Goal: Task Accomplishment & Management: Manage account settings

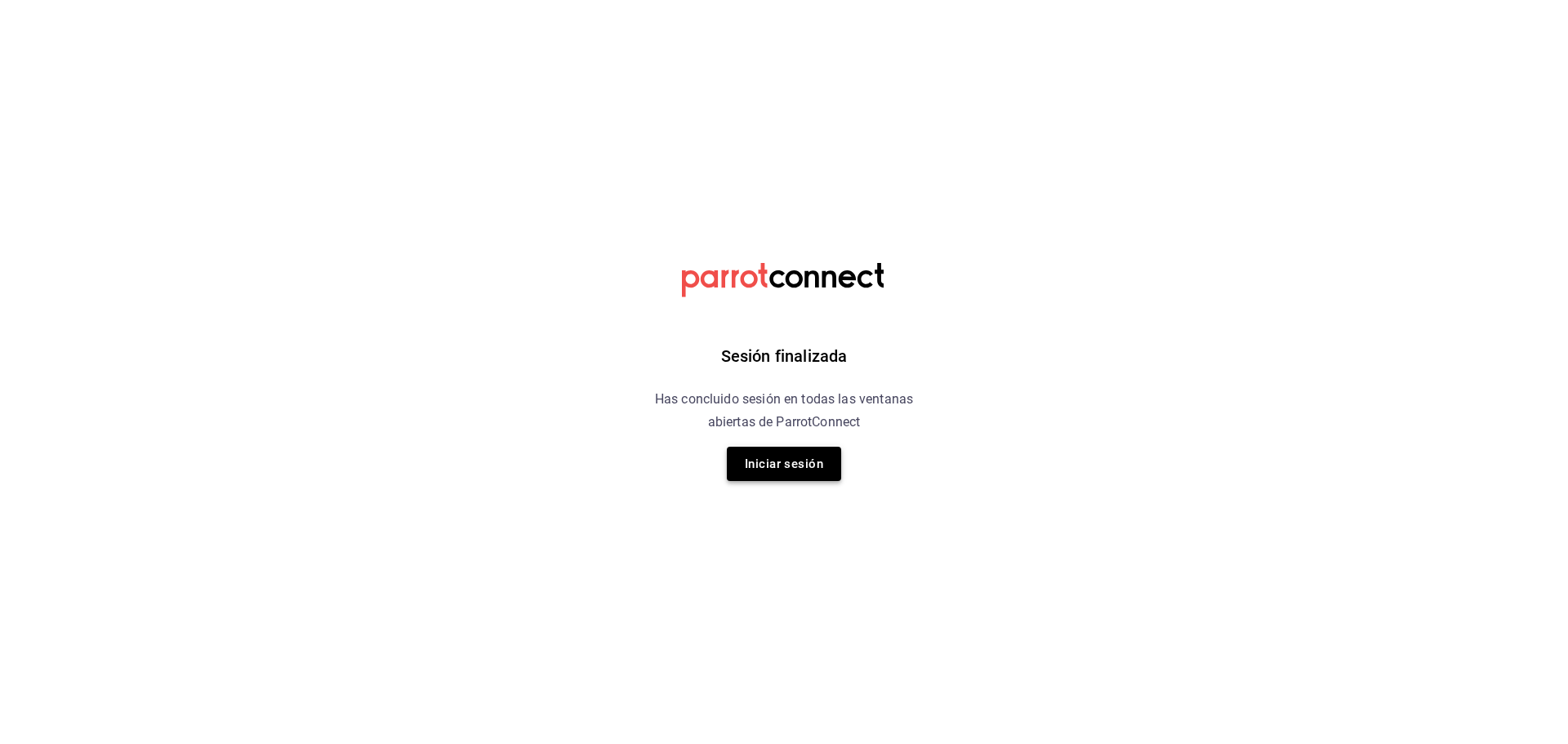
click at [811, 458] on button "Iniciar sesión" at bounding box center [784, 464] width 114 height 35
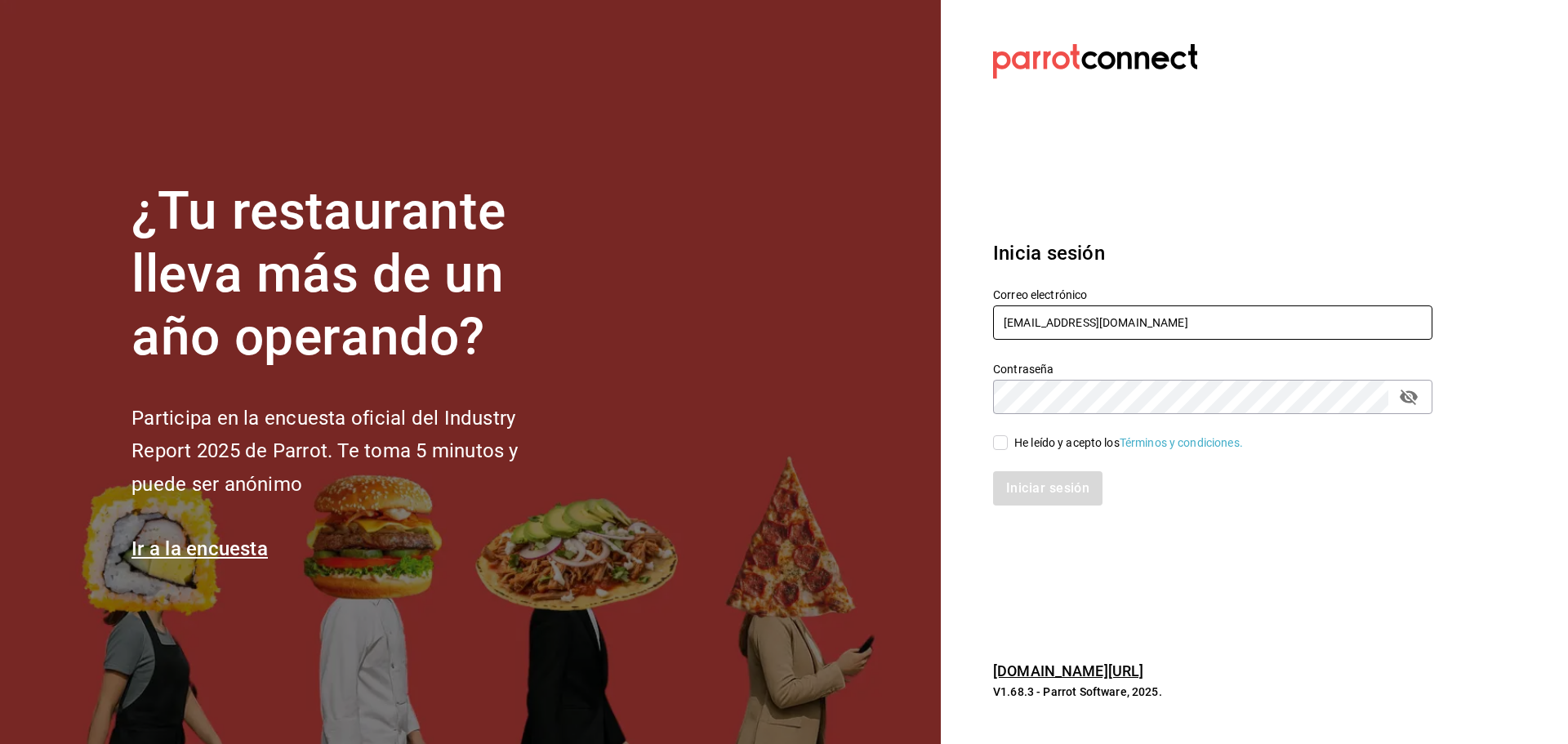
click at [1083, 336] on input "[EMAIL_ADDRESS][DOMAIN_NAME]" at bounding box center [1212, 323] width 440 height 35
paste input "[EMAIL_ADDRESS][DOMAIN_NAME]"
type input "[EMAIL_ADDRESS][DOMAIN_NAME]"
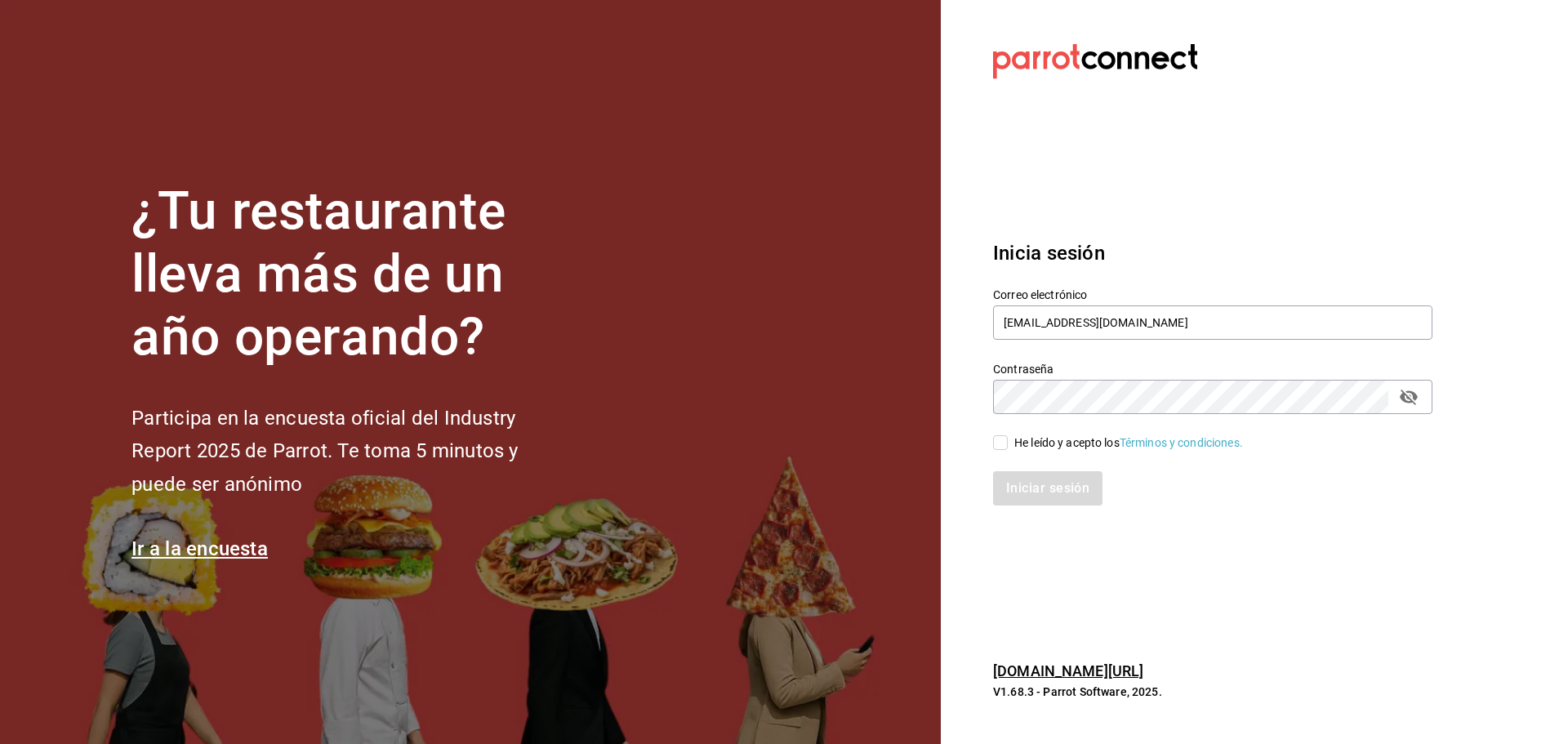
click at [1013, 461] on div "Iniciar sesión" at bounding box center [1203, 478] width 459 height 54
click at [1012, 453] on div "Iniciar sesión" at bounding box center [1203, 478] width 459 height 54
click at [1007, 440] on input "He leído y acepto los Términos y condiciones." at bounding box center [1000, 442] width 15 height 15
checkbox input "true"
click at [1029, 479] on button "Iniciar sesión" at bounding box center [1048, 488] width 111 height 35
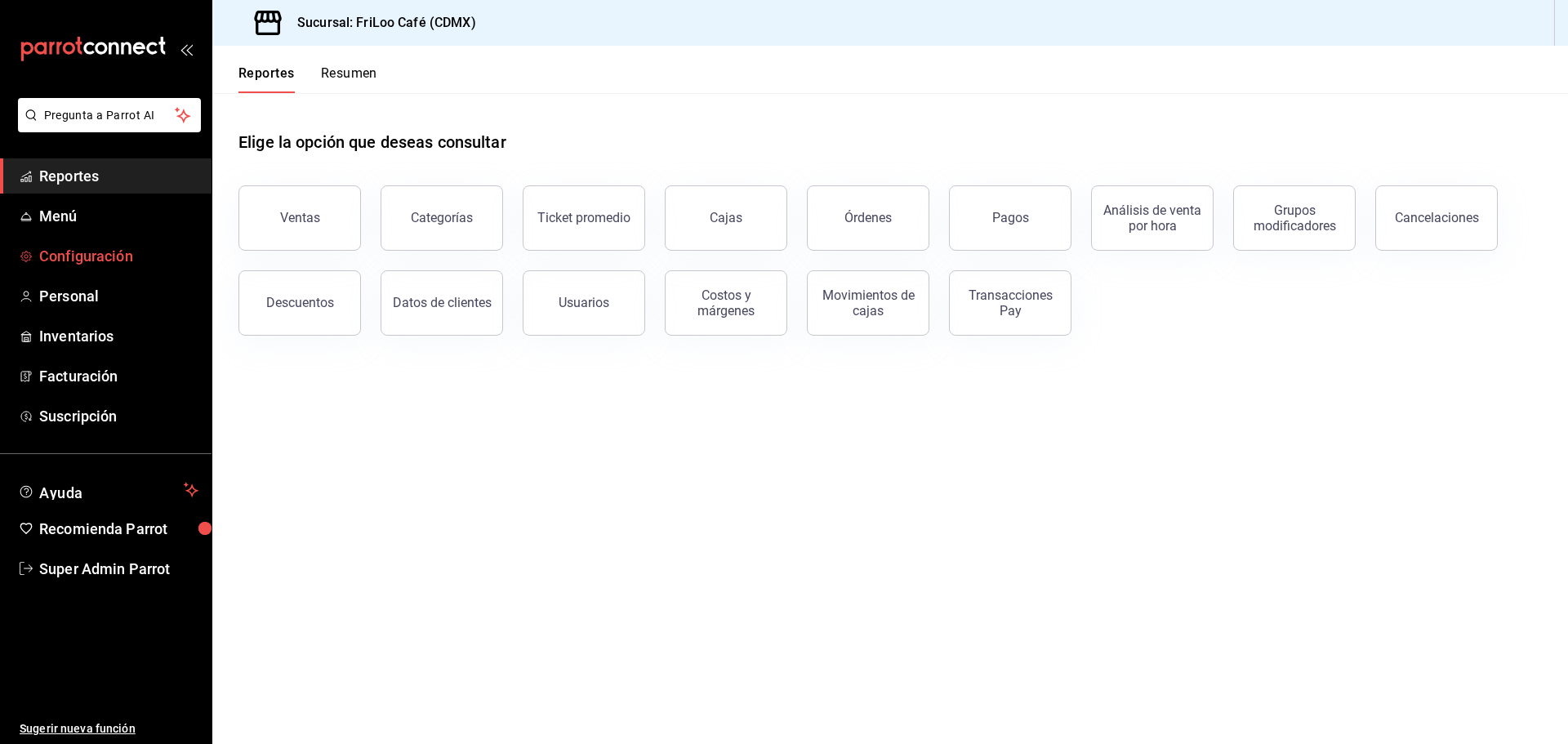
click at [146, 259] on span "Configuración" at bounding box center [119, 256] width 159 height 22
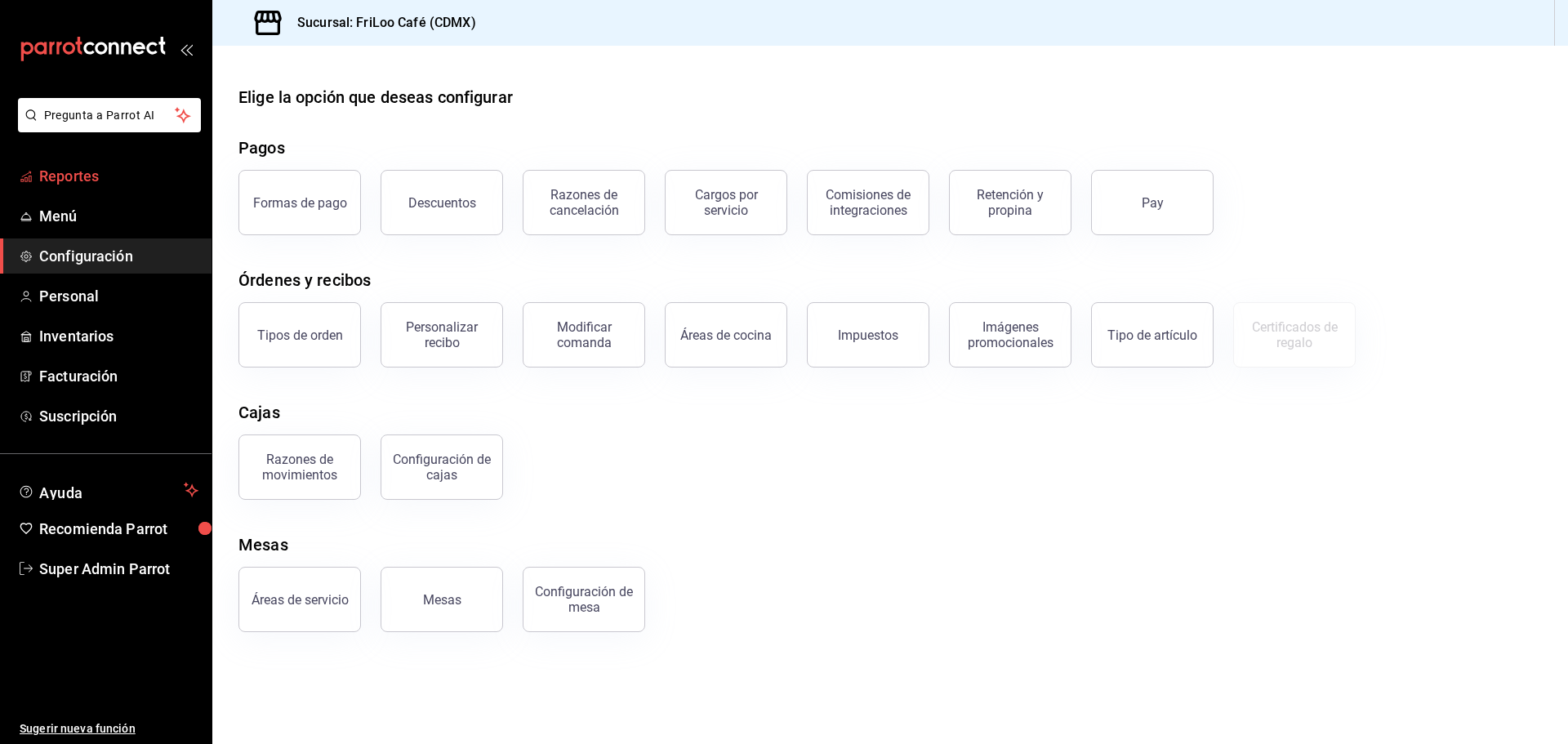
click at [149, 162] on link "Reportes" at bounding box center [105, 175] width 211 height 35
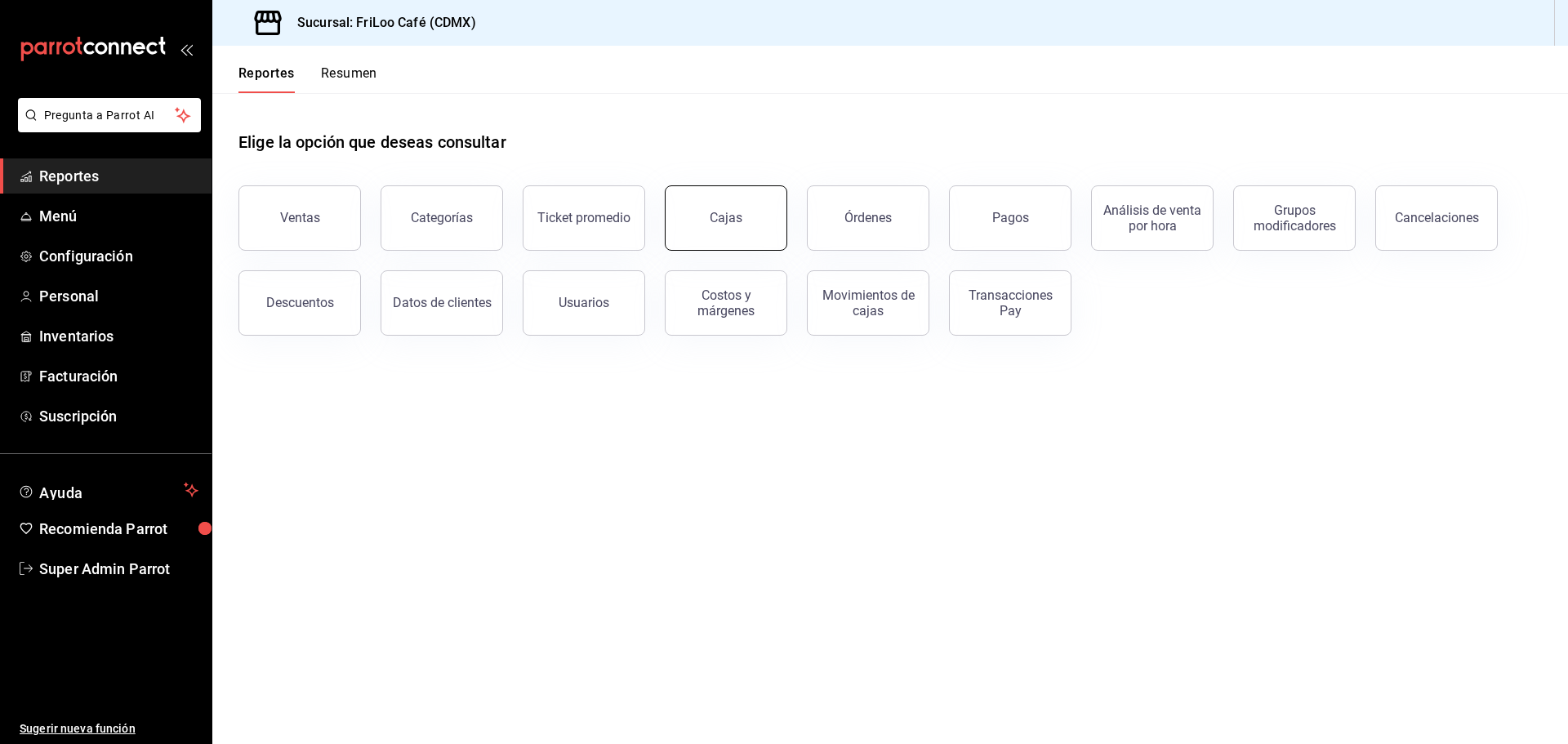
click at [751, 220] on button "Cajas" at bounding box center [726, 218] width 123 height 65
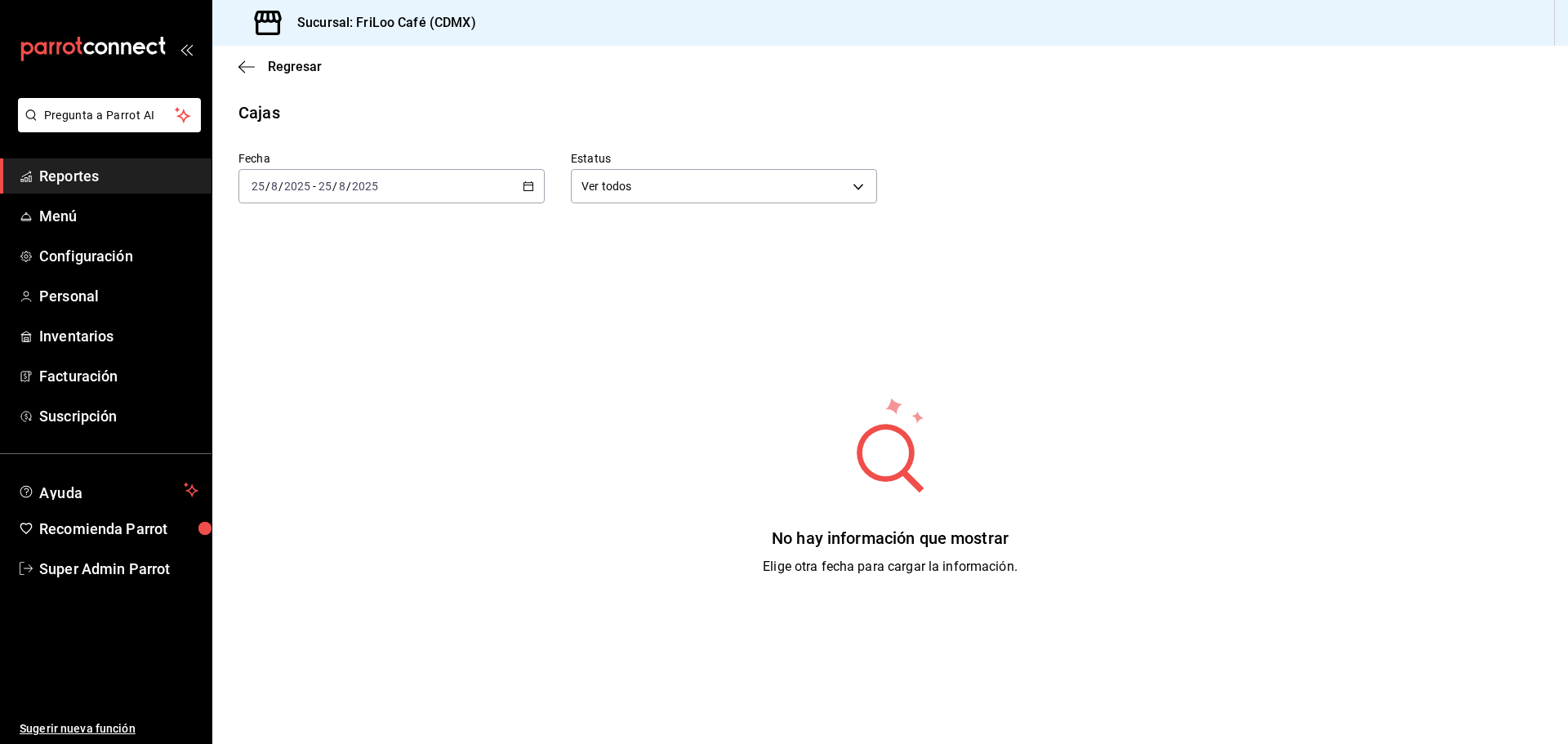
click at [516, 191] on div "2025-08-25 25 / 8 / 2025 - 2025-08-25 25 / 8 / 2025" at bounding box center [391, 186] width 306 height 35
click at [304, 282] on li "Ayer" at bounding box center [315, 272] width 153 height 37
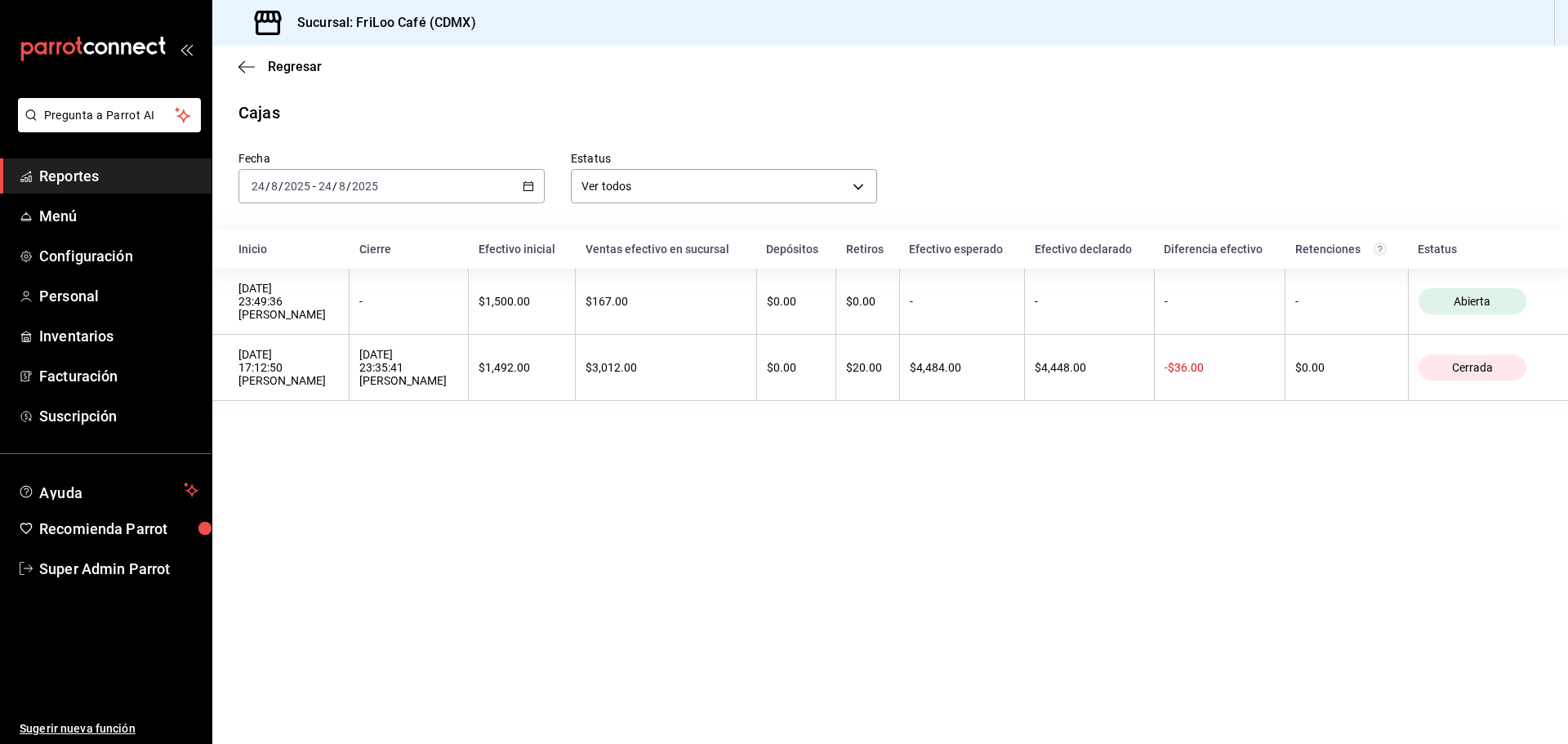
click at [522, 179] on div "2025-08-24 24 / 8 / 2025 - 2025-08-24 24 / 8 / 2025" at bounding box center [391, 186] width 306 height 35
click at [315, 294] on li "Semana actual" at bounding box center [315, 309] width 153 height 37
click at [535, 184] on div "2025-08-24 24 / 8 / 2025 - 2025-08-25 25 / 8 / 2025" at bounding box center [391, 186] width 306 height 35
click at [341, 424] on span "Rango de fechas" at bounding box center [315, 419] width 126 height 17
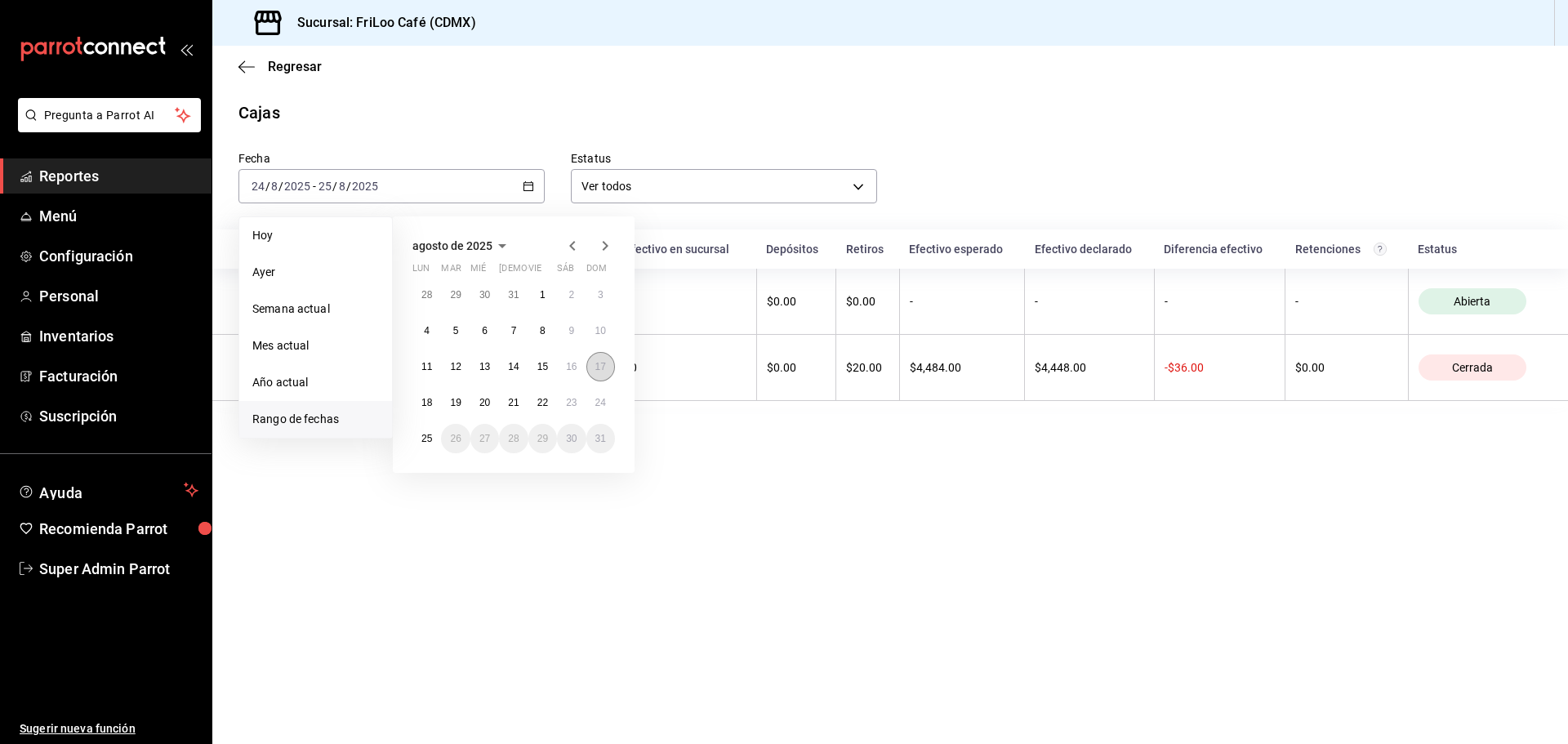
click at [607, 373] on button "17" at bounding box center [600, 367] width 28 height 29
click at [424, 407] on abbr "18" at bounding box center [427, 402] width 11 height 12
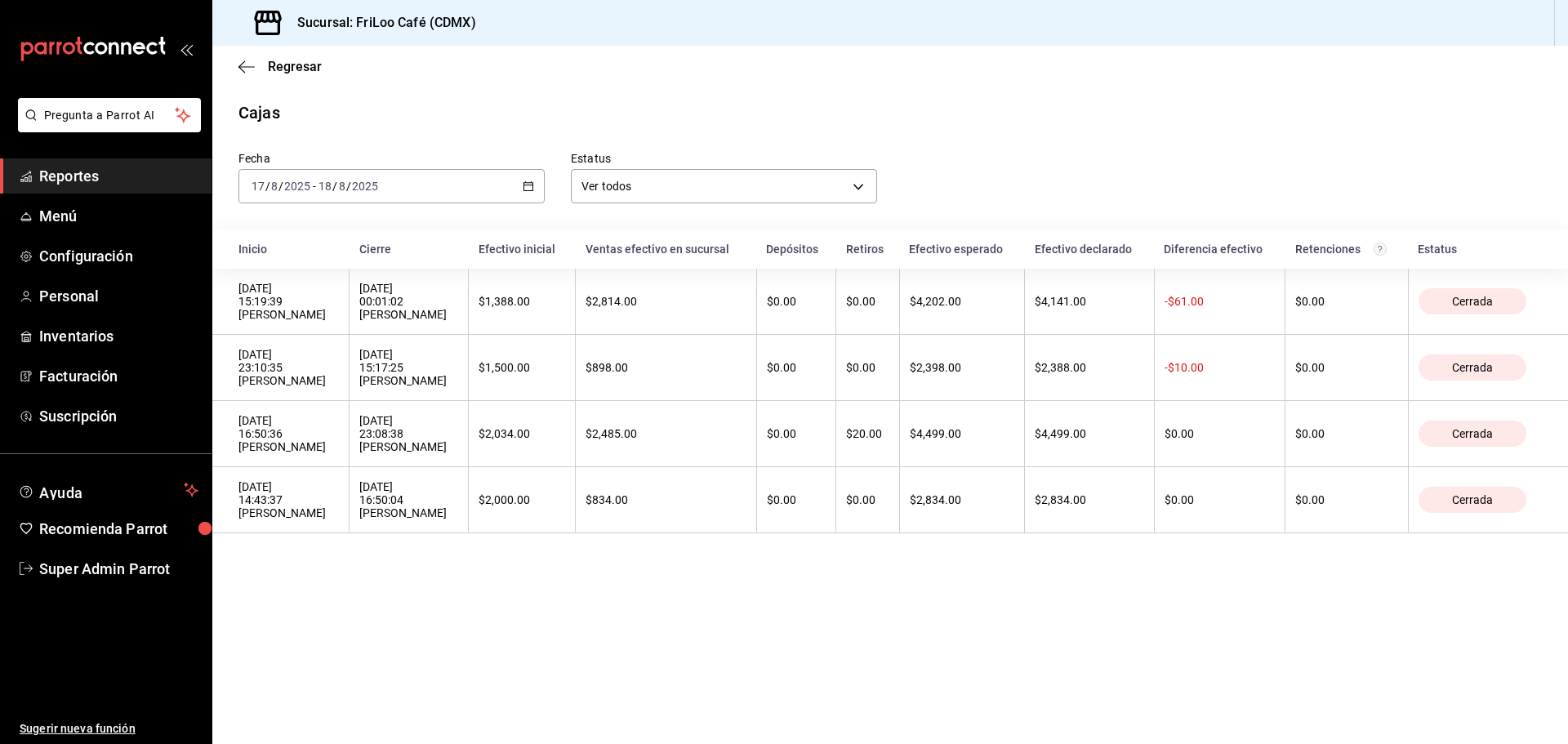
click at [531, 198] on div "2025-08-17 17 / 8 / 2025 - 2025-08-18 18 / 8 / 2025" at bounding box center [391, 186] width 306 height 35
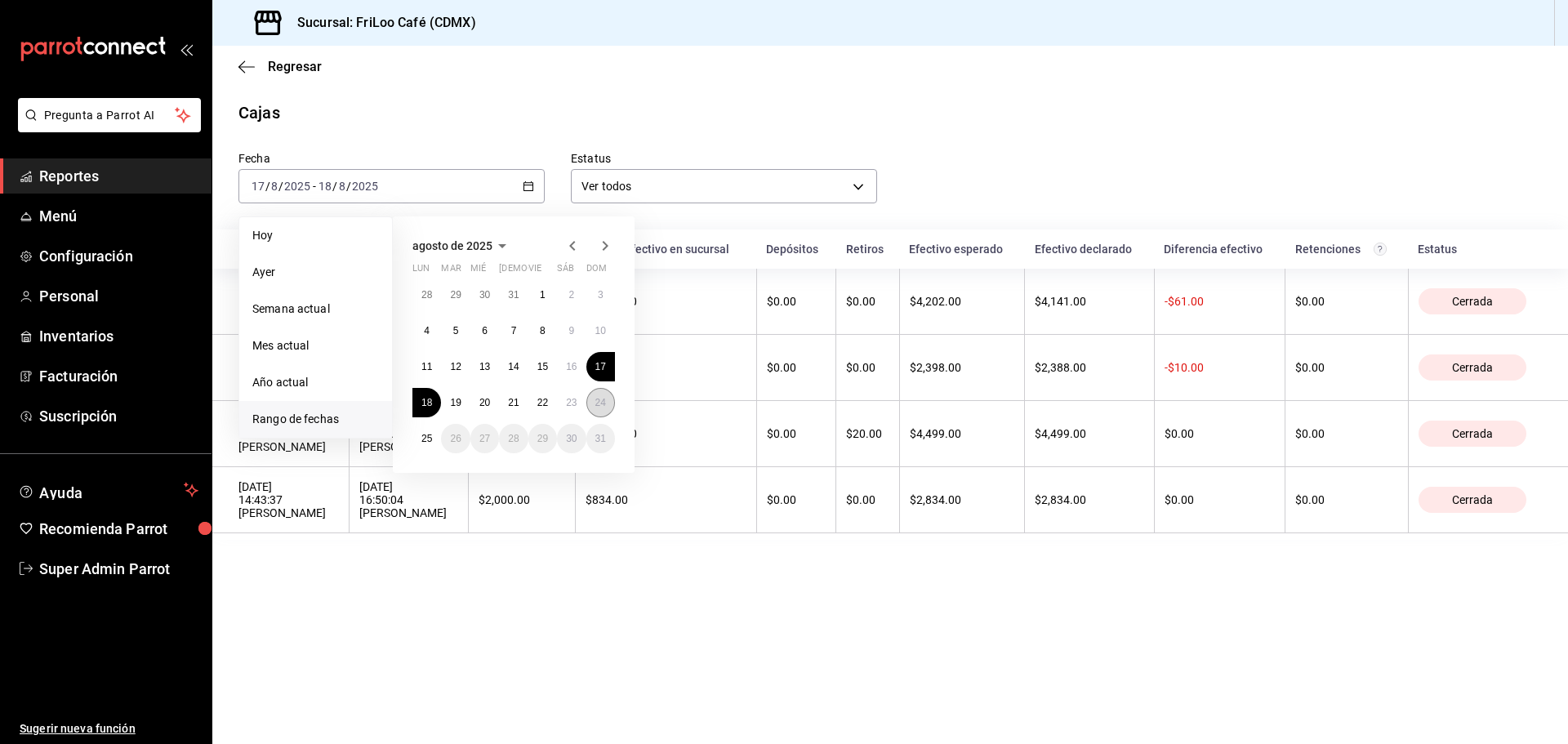
click at [601, 394] on button "24" at bounding box center [600, 402] width 28 height 29
click at [430, 432] on abbr "25" at bounding box center [427, 438] width 11 height 12
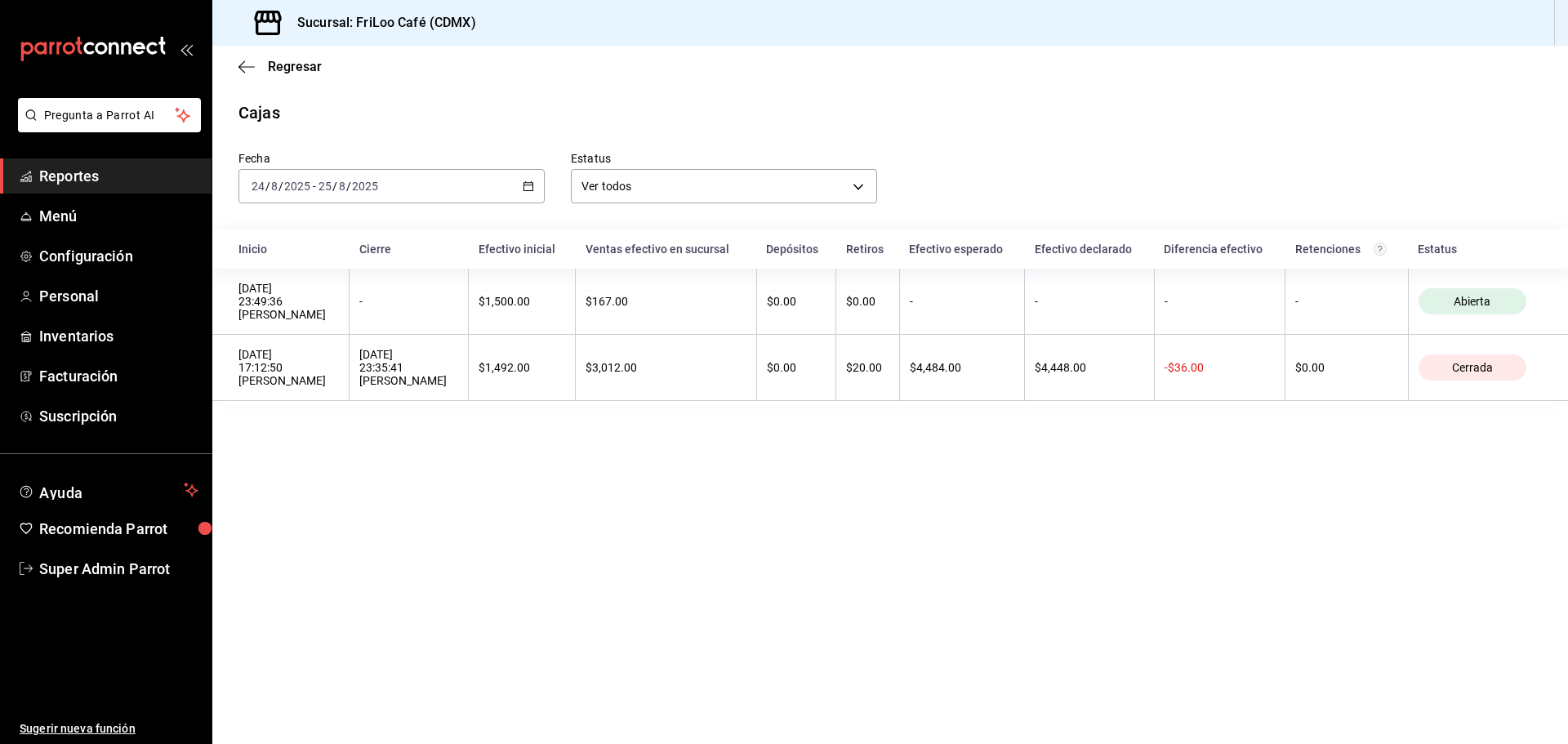
click at [524, 183] on \(Stroke\) "button" at bounding box center [528, 186] width 10 height 9
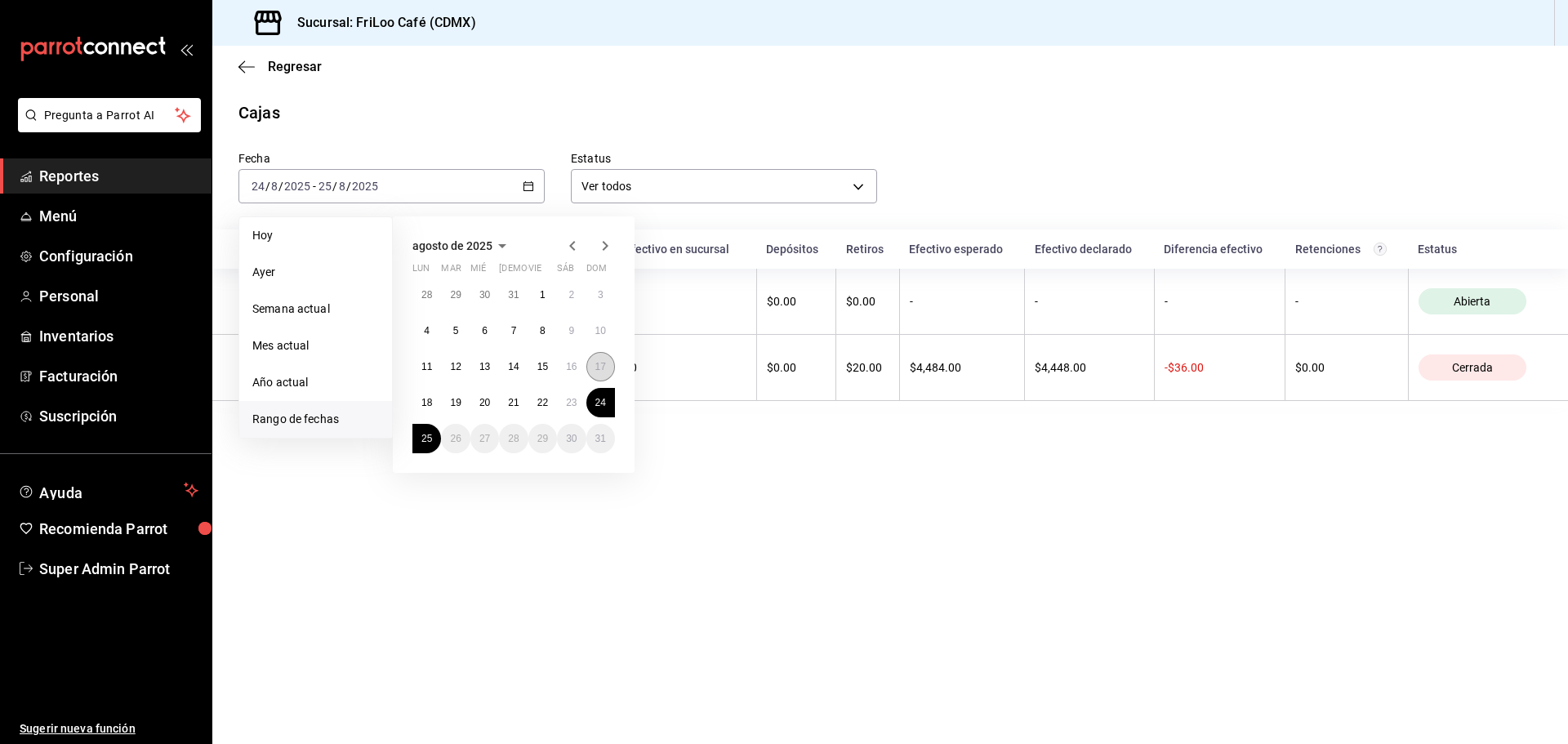
click at [607, 370] on button "17" at bounding box center [600, 367] width 28 height 29
click at [434, 400] on button "18" at bounding box center [426, 402] width 28 height 29
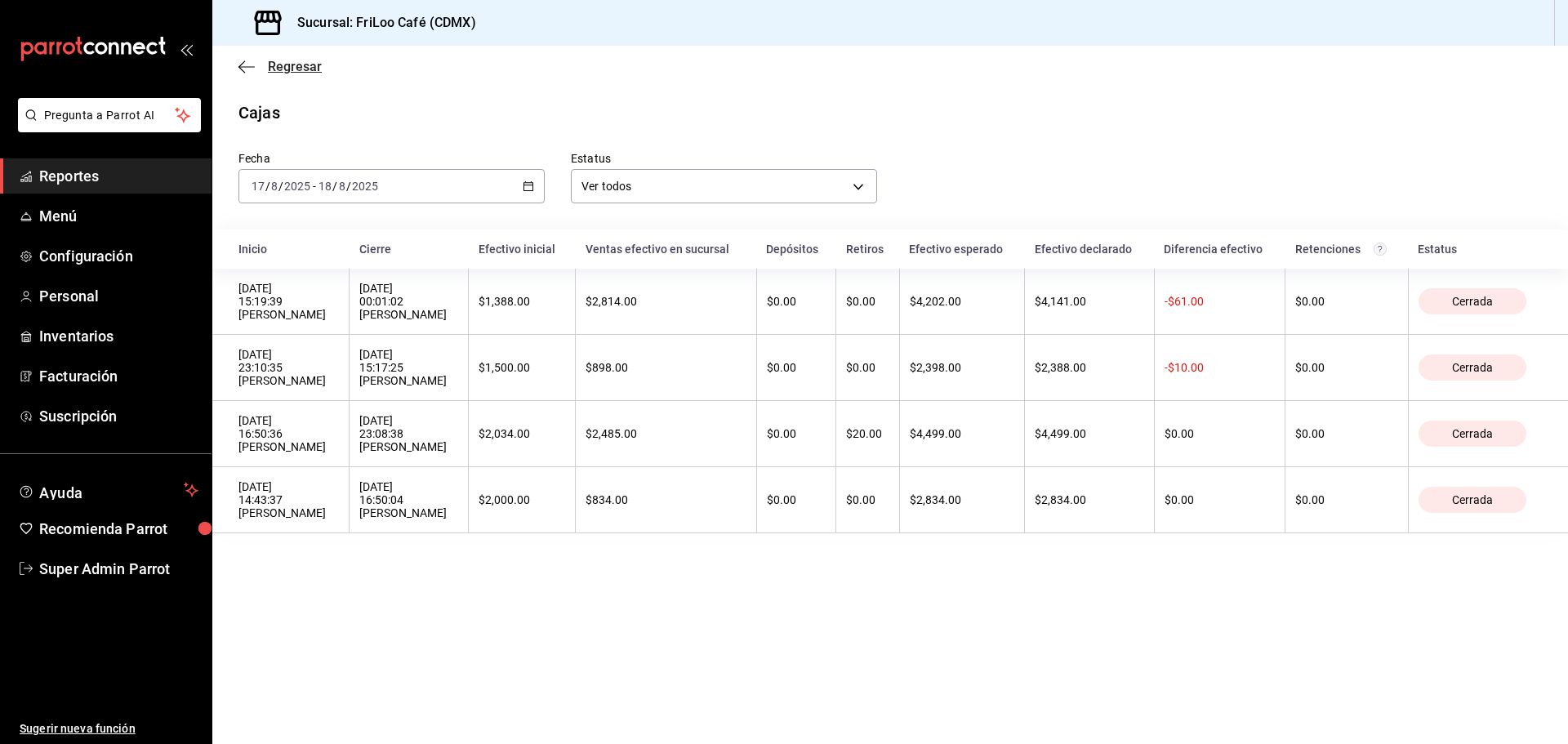
click at [241, 63] on icon "button" at bounding box center [247, 67] width 16 height 15
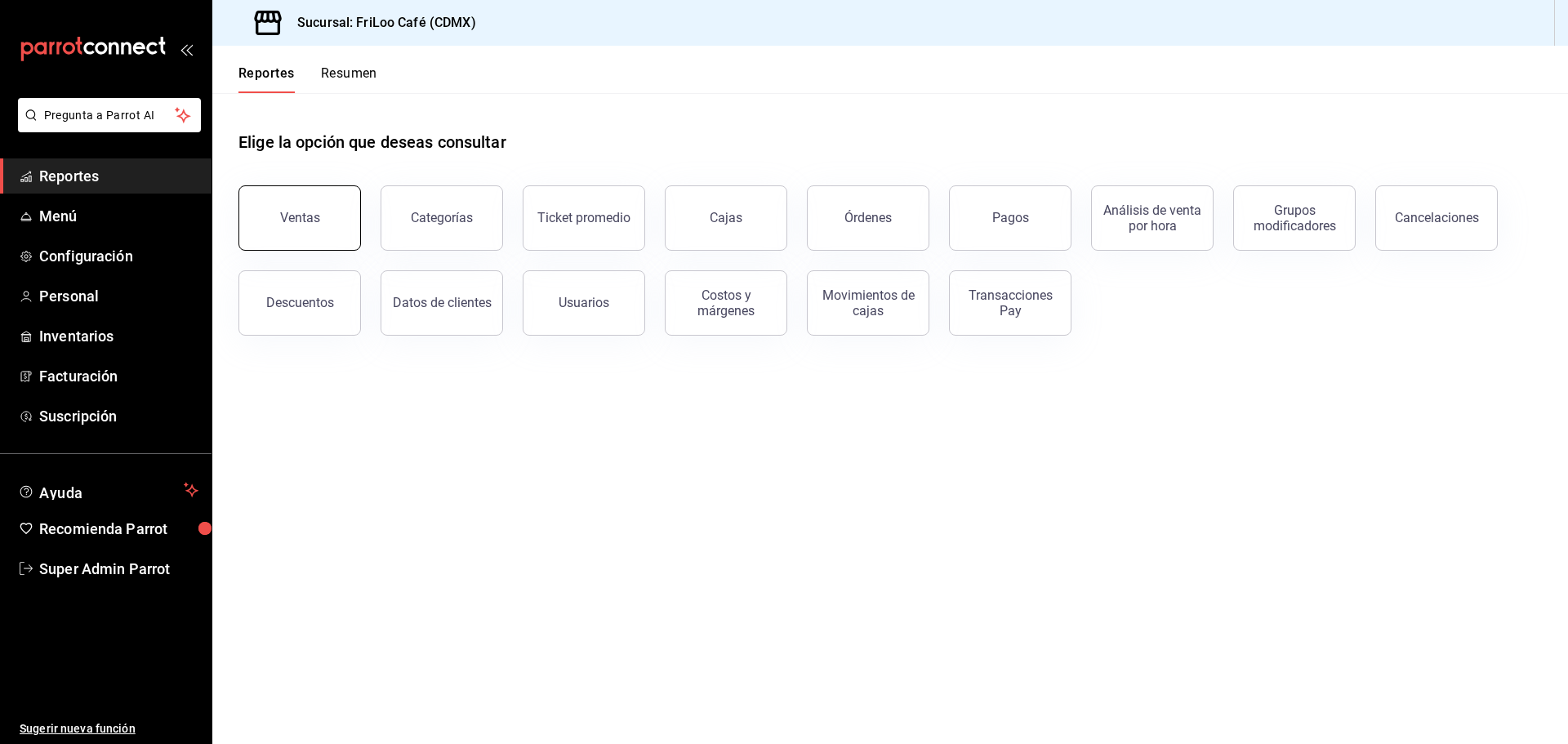
click at [329, 216] on button "Ventas" at bounding box center [300, 218] width 123 height 65
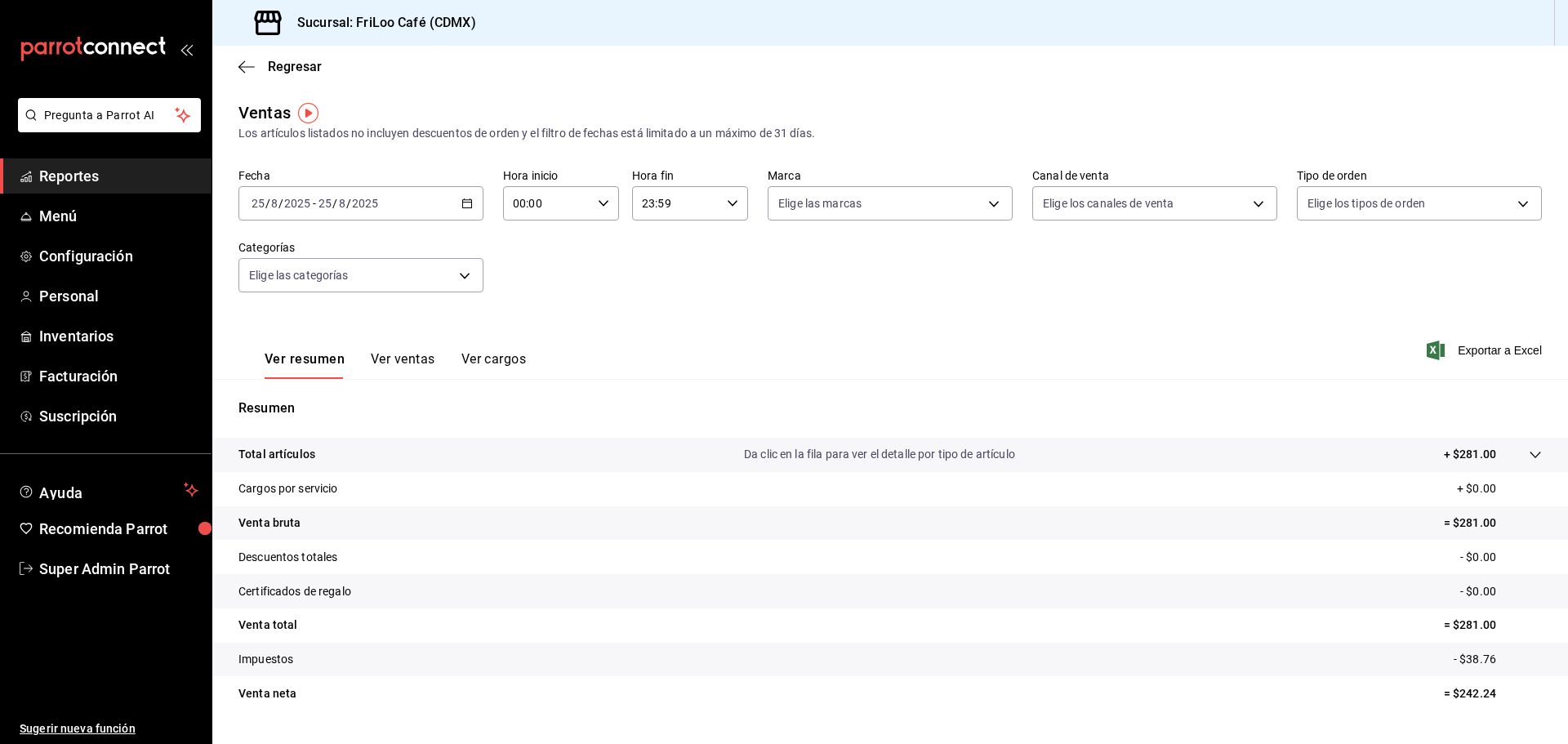
click at [401, 357] on button "Ver ventas" at bounding box center [402, 365] width 65 height 27
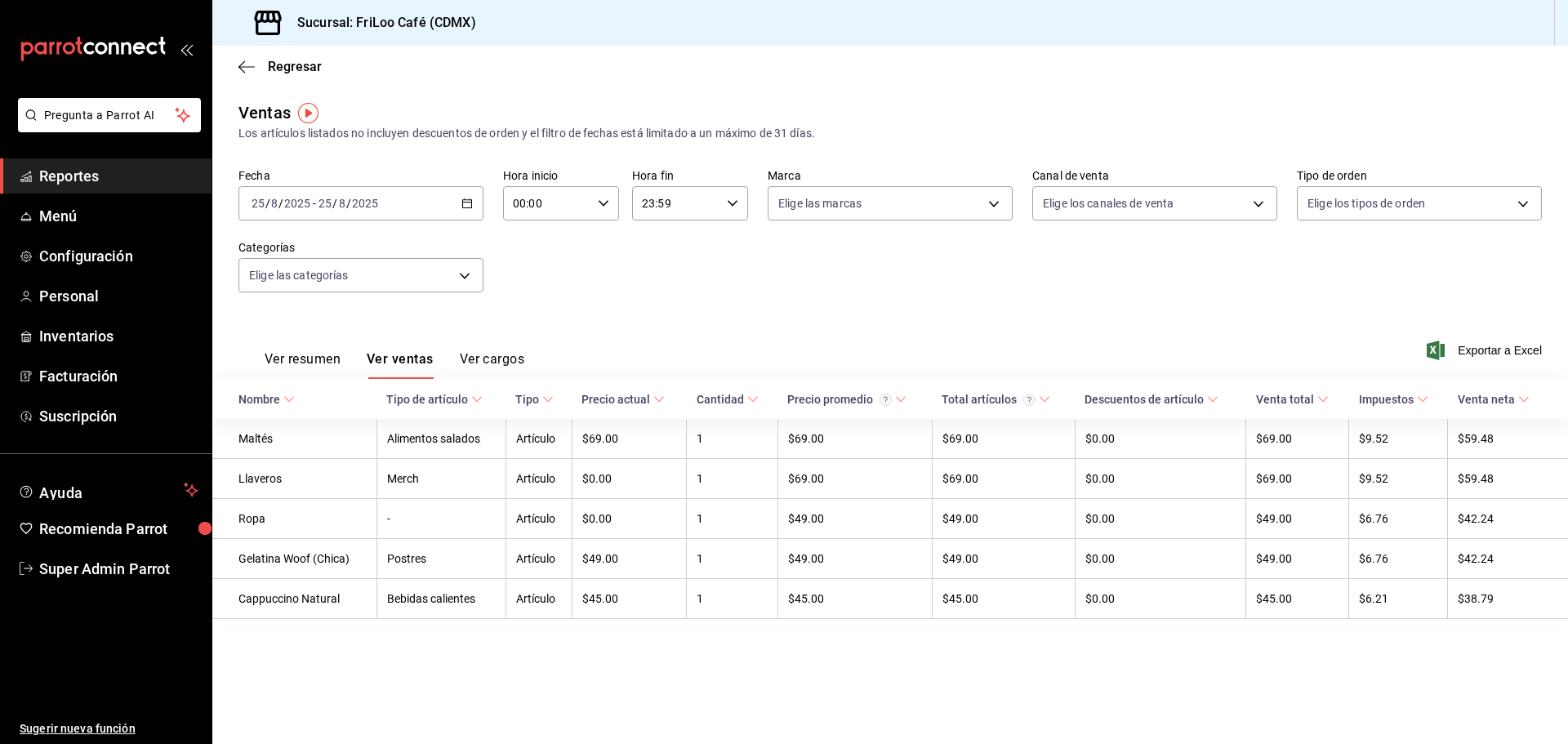
click at [483, 359] on button "Ver cargos" at bounding box center [492, 365] width 65 height 27
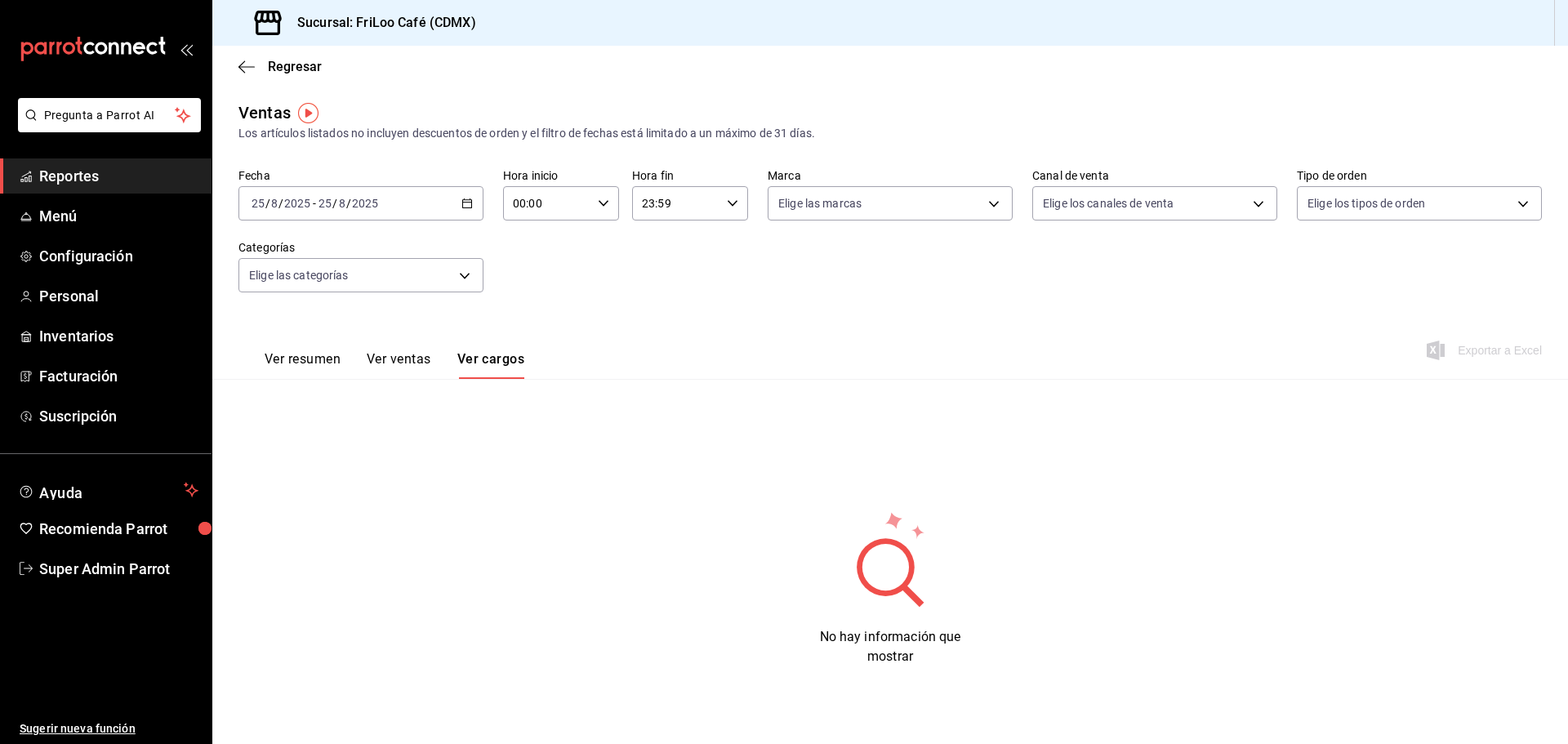
click at [230, 68] on div "Regresar" at bounding box center [890, 67] width 1356 height 42
click at [242, 63] on icon "button" at bounding box center [241, 66] width 6 height 12
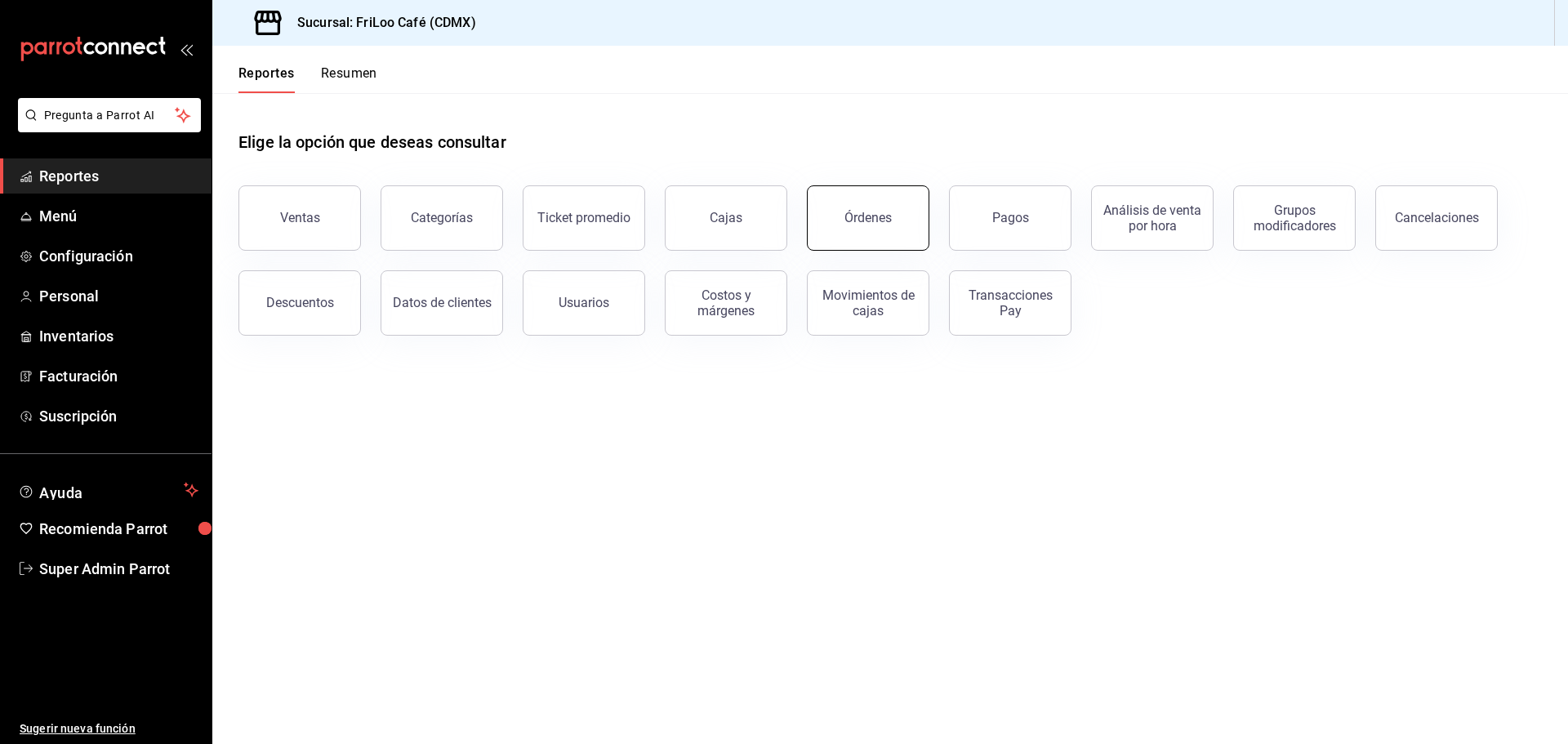
click at [830, 214] on button "Órdenes" at bounding box center [868, 218] width 123 height 65
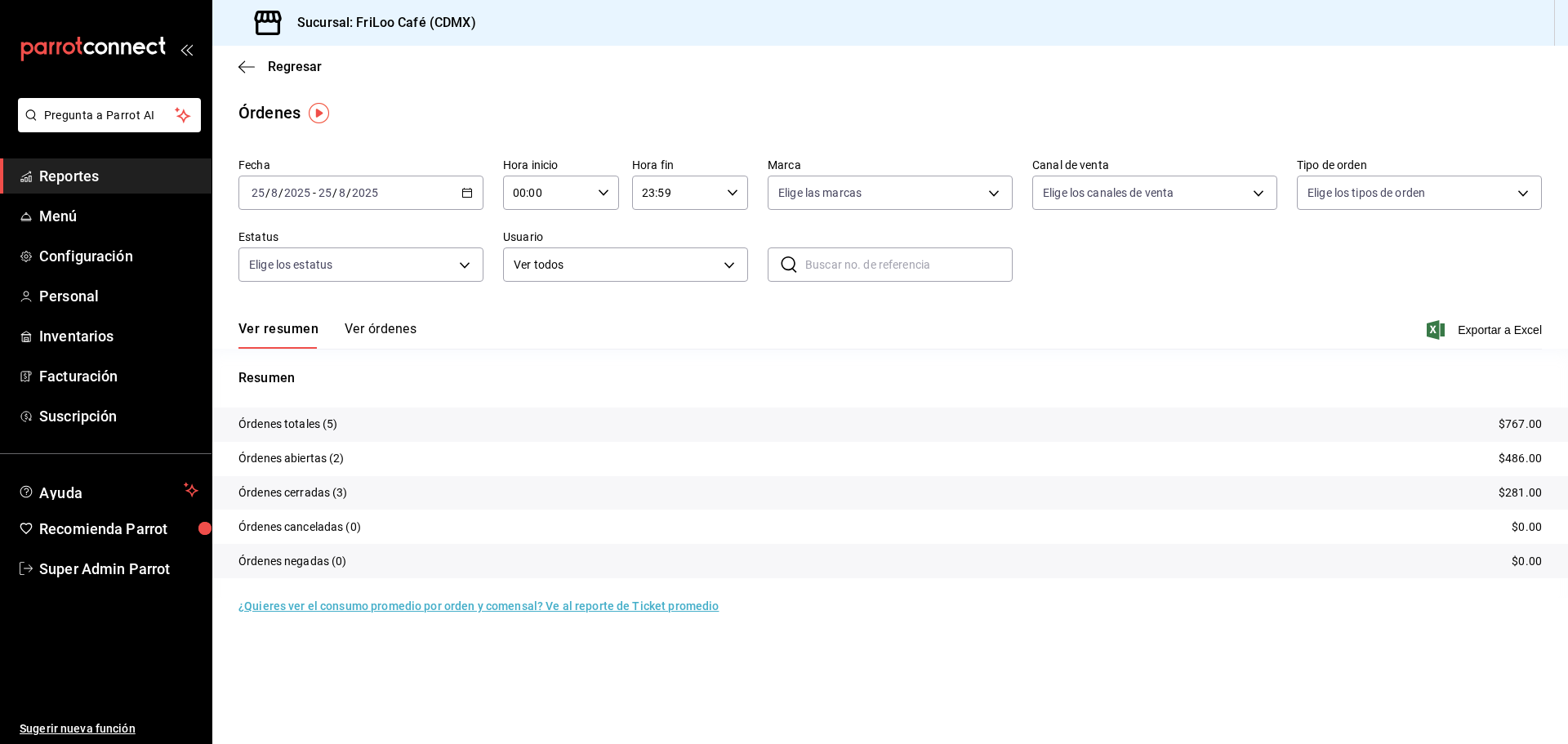
click at [389, 324] on button "Ver órdenes" at bounding box center [380, 335] width 72 height 27
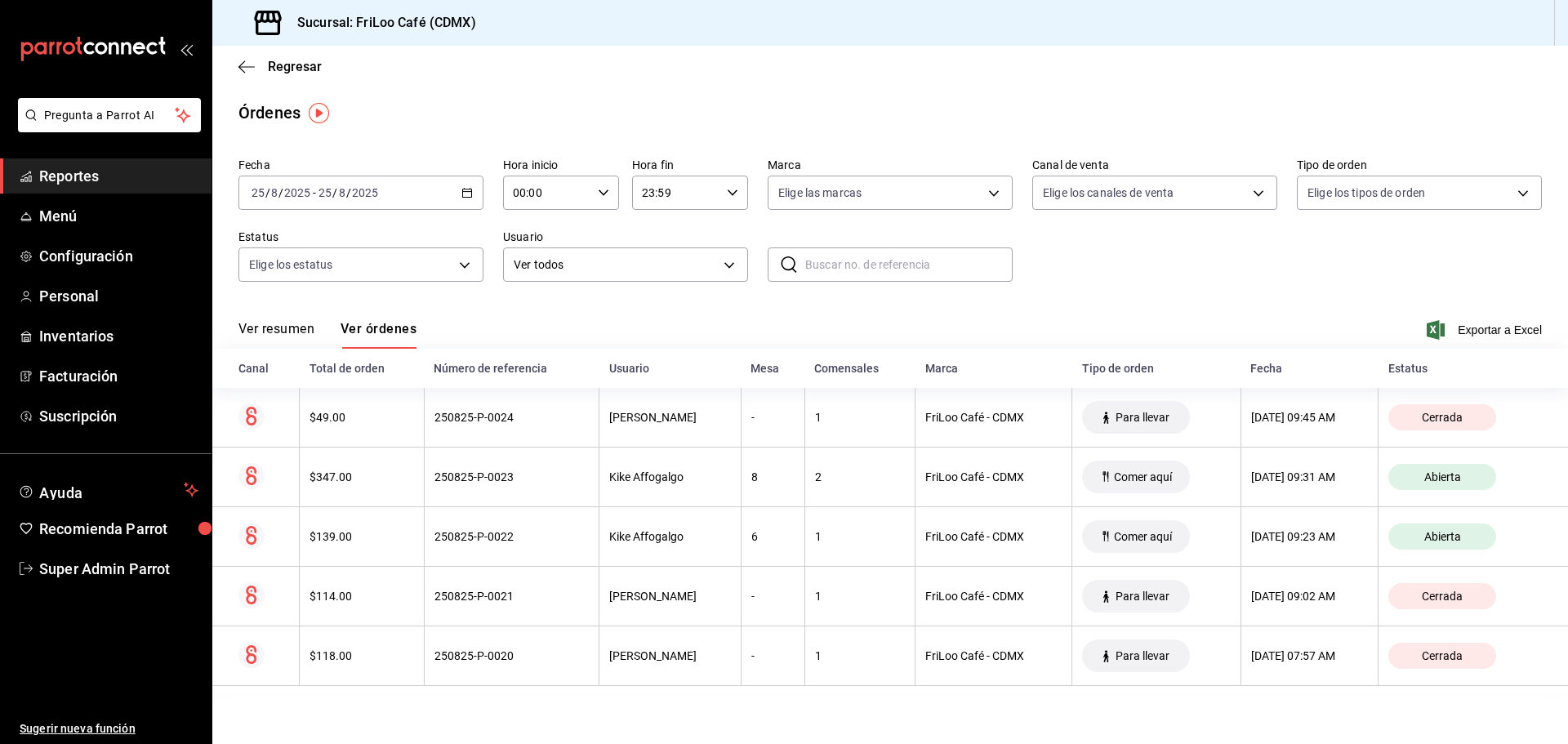
click at [458, 197] on div "2025-08-25 25 / 8 / 2025 - 2025-08-25 25 / 8 / 2025" at bounding box center [361, 193] width 245 height 35
click at [287, 271] on span "Ayer" at bounding box center [315, 279] width 126 height 17
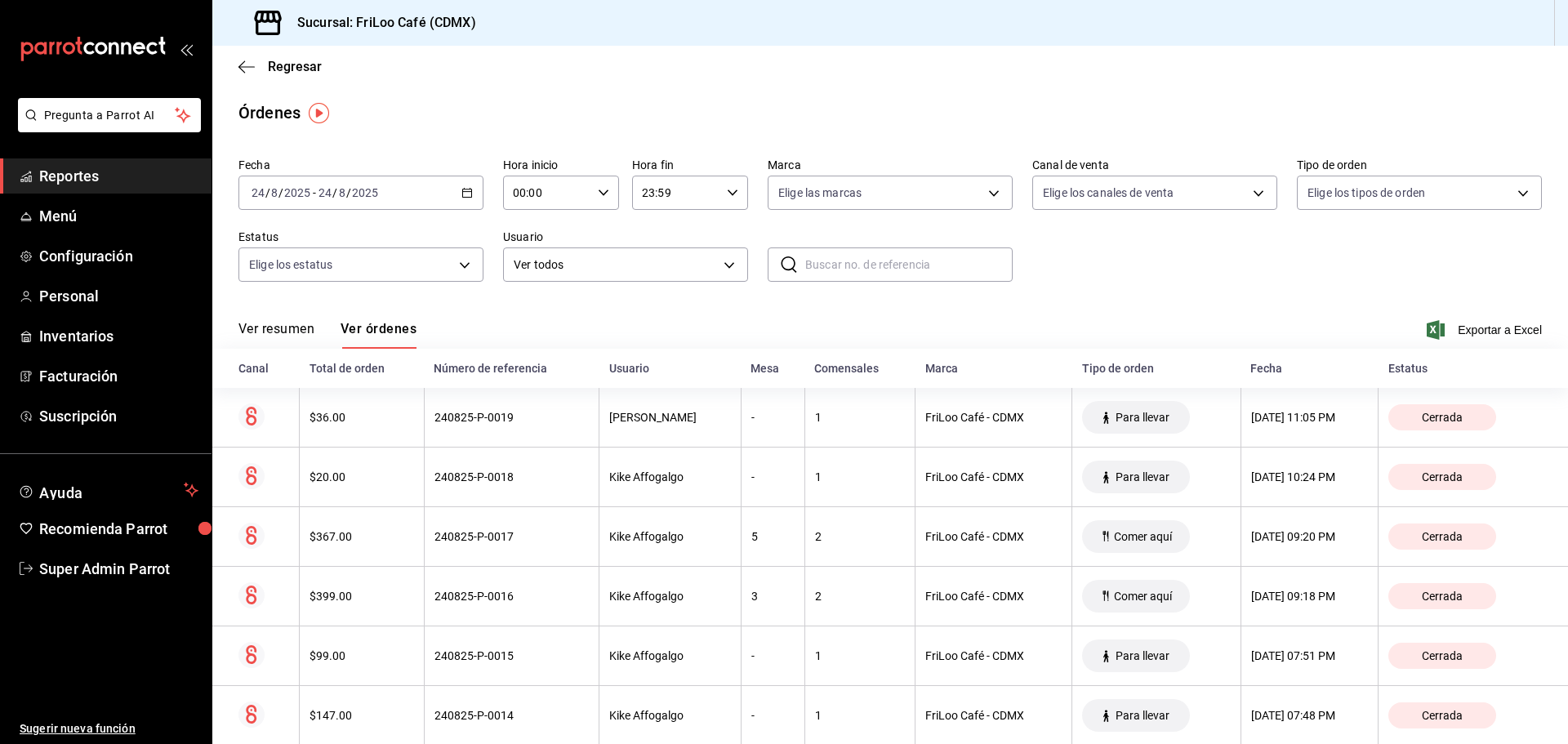
click at [463, 195] on icon "button" at bounding box center [467, 193] width 12 height 12
click at [324, 247] on span "Hoy" at bounding box center [315, 241] width 126 height 17
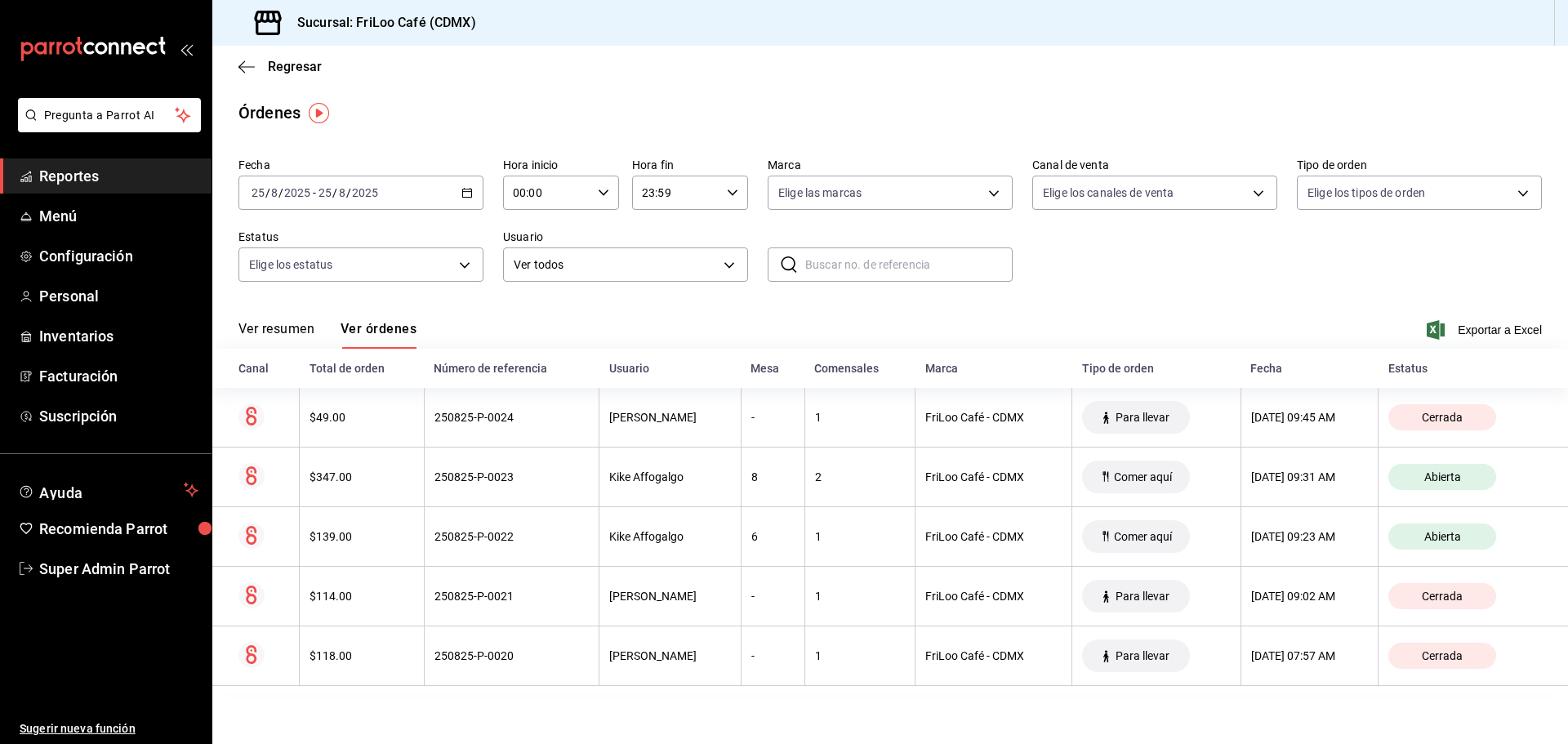
click at [290, 319] on div "Ver resumen Ver órdenes Exportar a Excel" at bounding box center [890, 325] width 1303 height 48
click at [293, 324] on button "Ver resumen" at bounding box center [276, 335] width 76 height 27
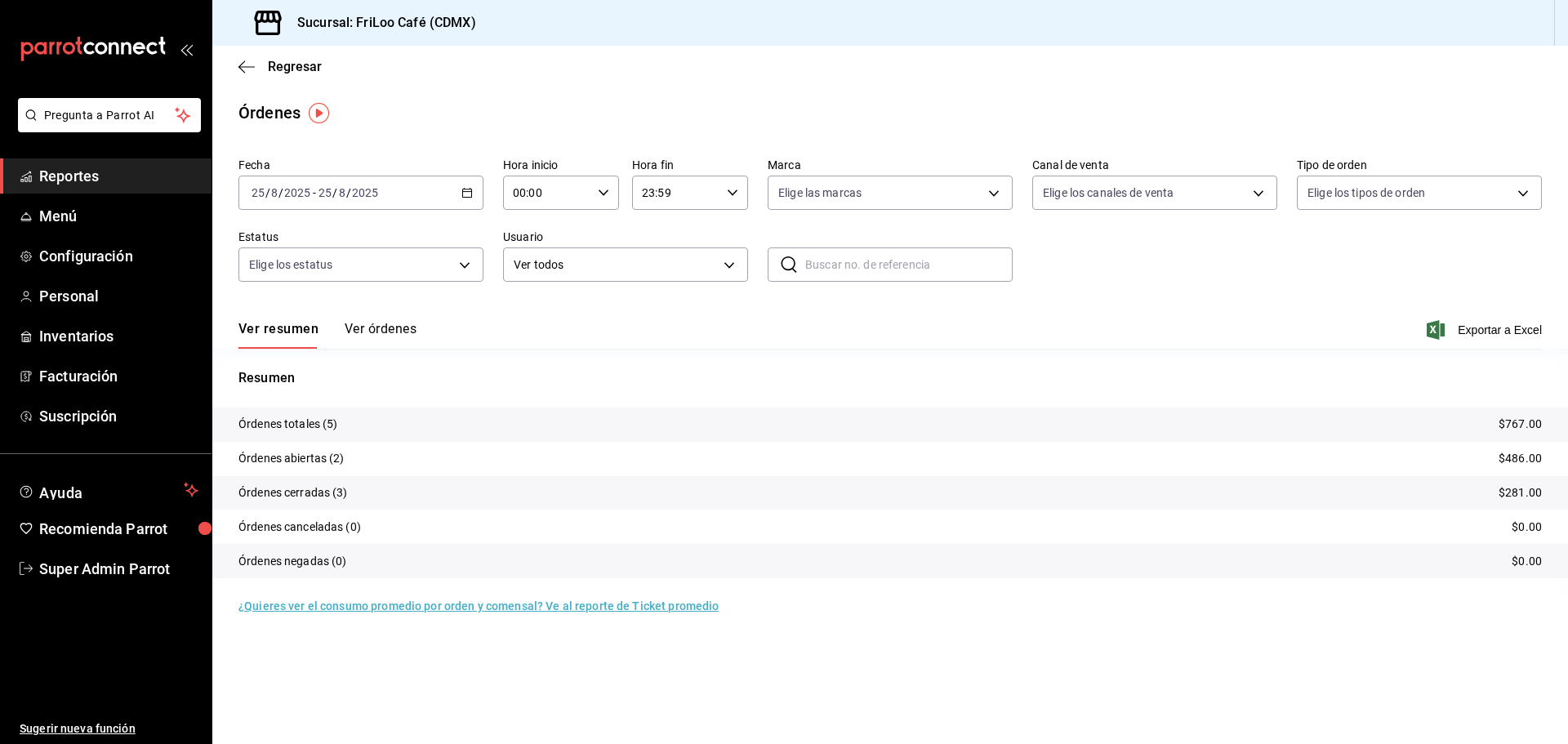
click at [386, 343] on button "Ver órdenes" at bounding box center [380, 335] width 72 height 27
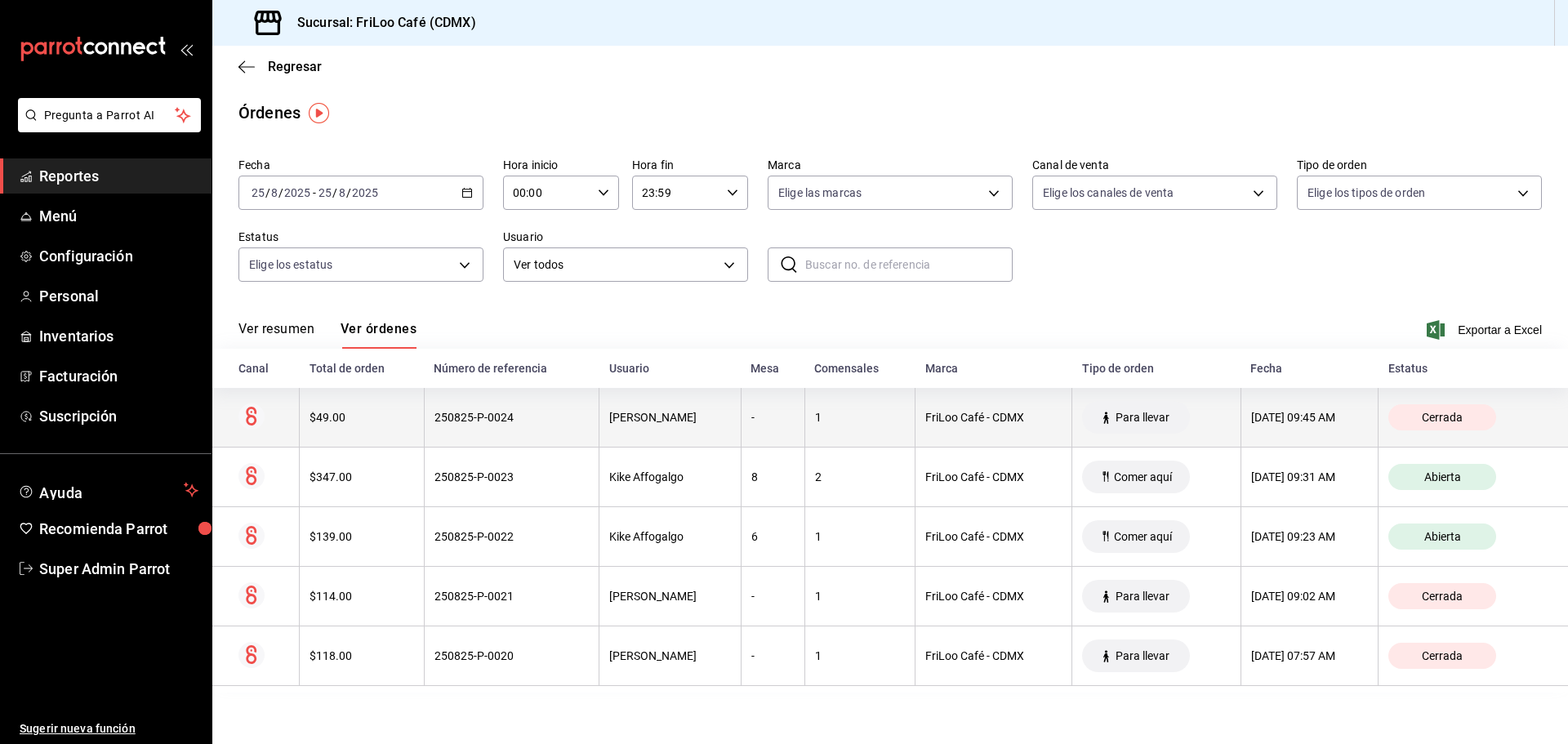
click at [356, 424] on div "$49.00" at bounding box center [361, 417] width 104 height 13
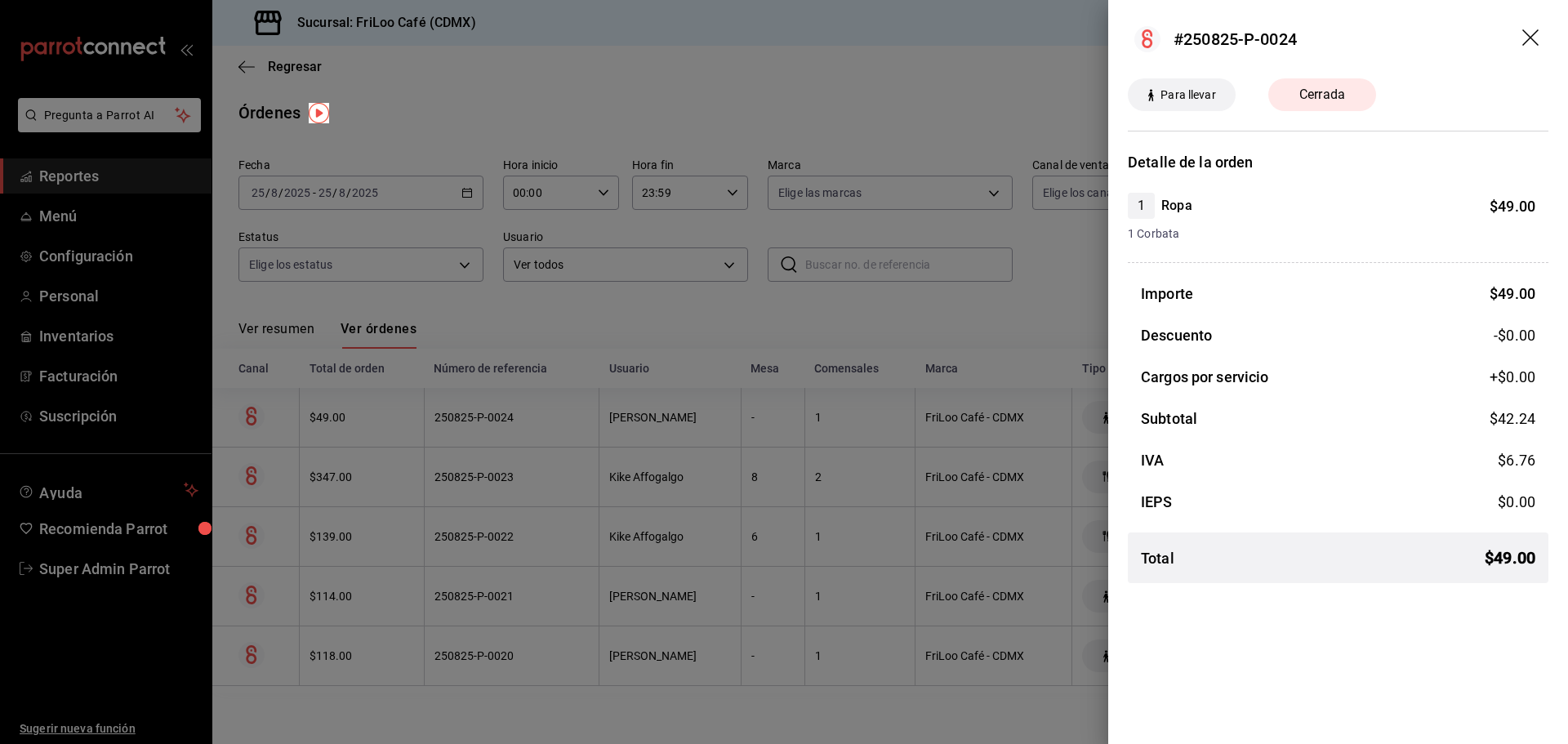
click at [1530, 35] on icon "drag" at bounding box center [1531, 38] width 19 height 19
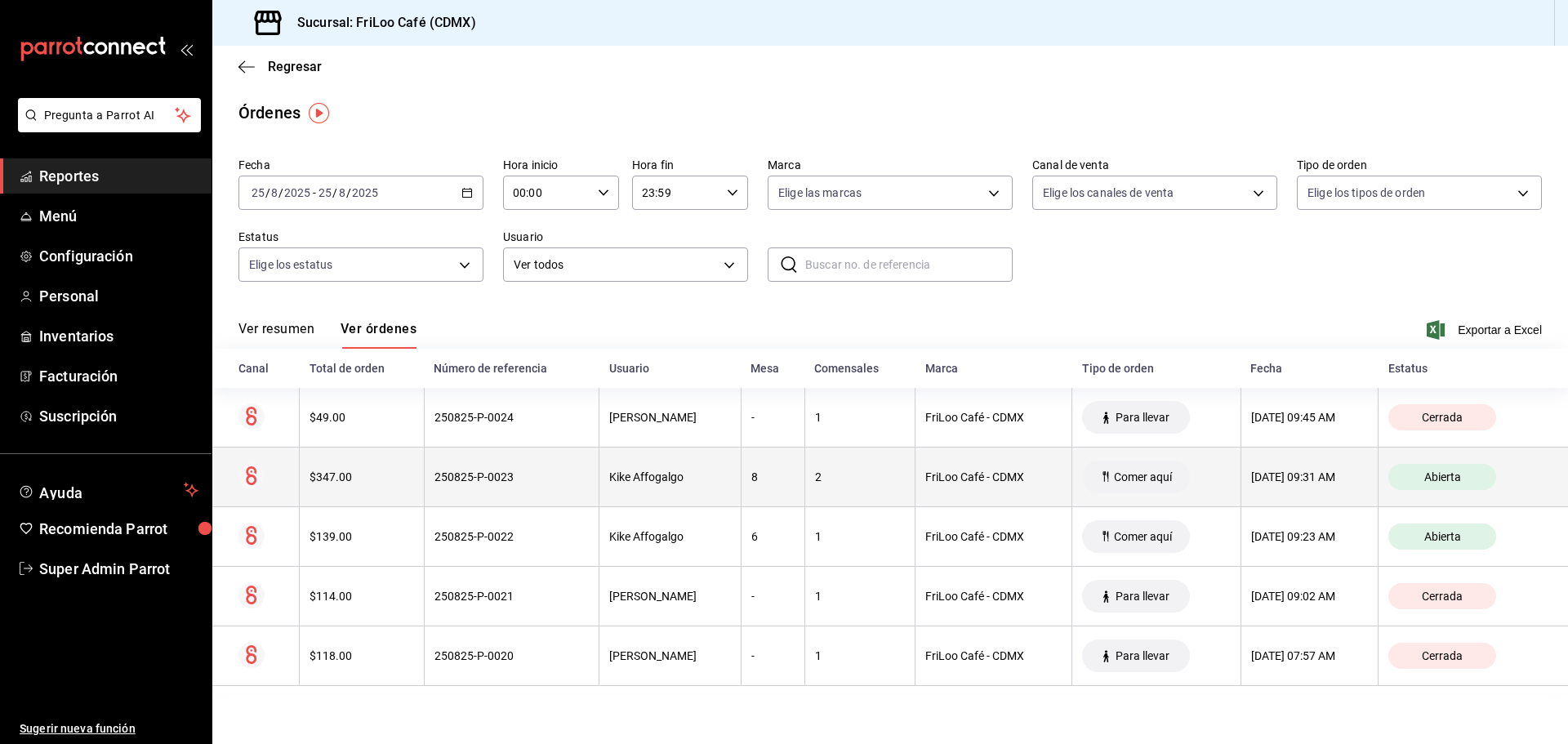
click at [434, 476] on div "250825-P-0023" at bounding box center [511, 476] width 155 height 13
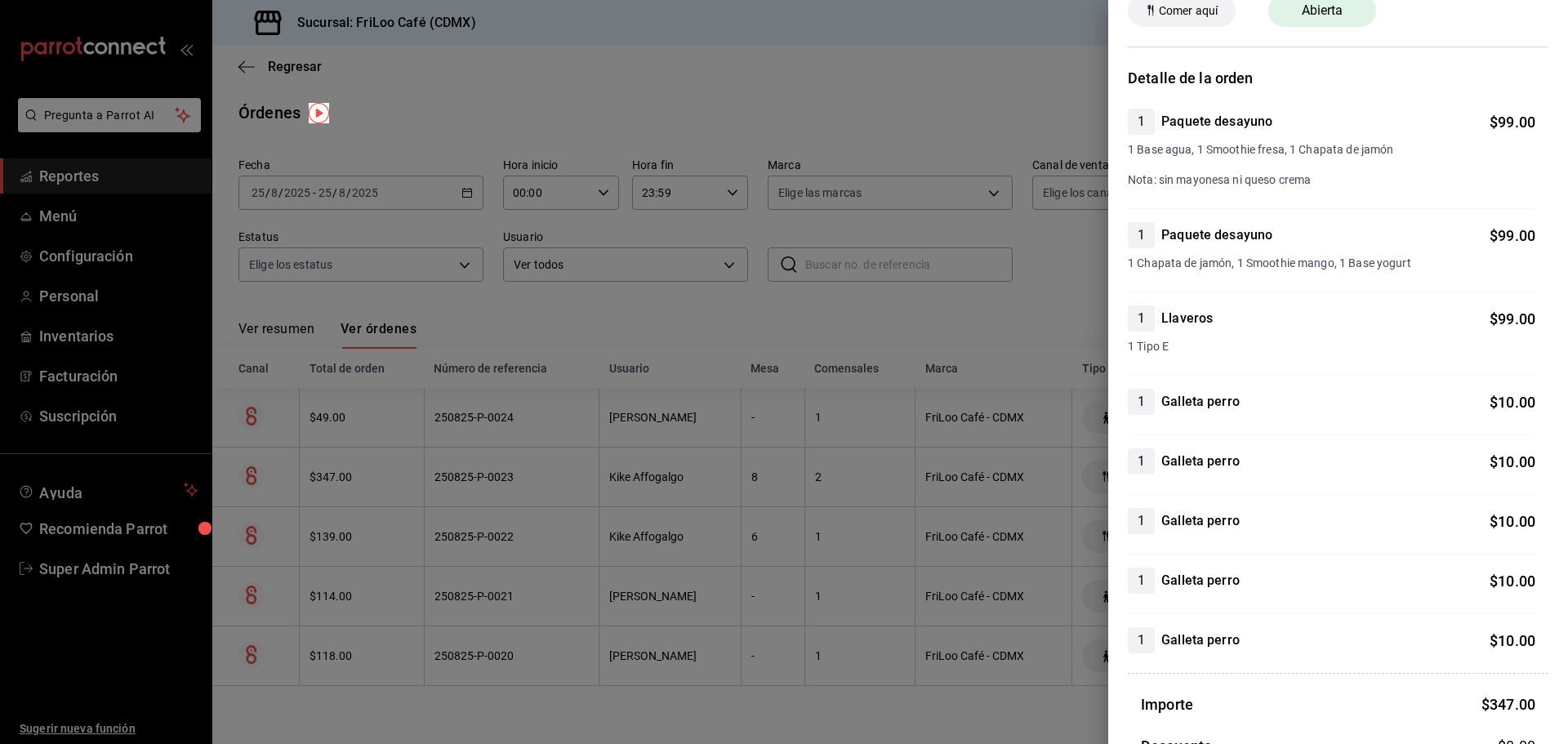
scroll to position [20, 0]
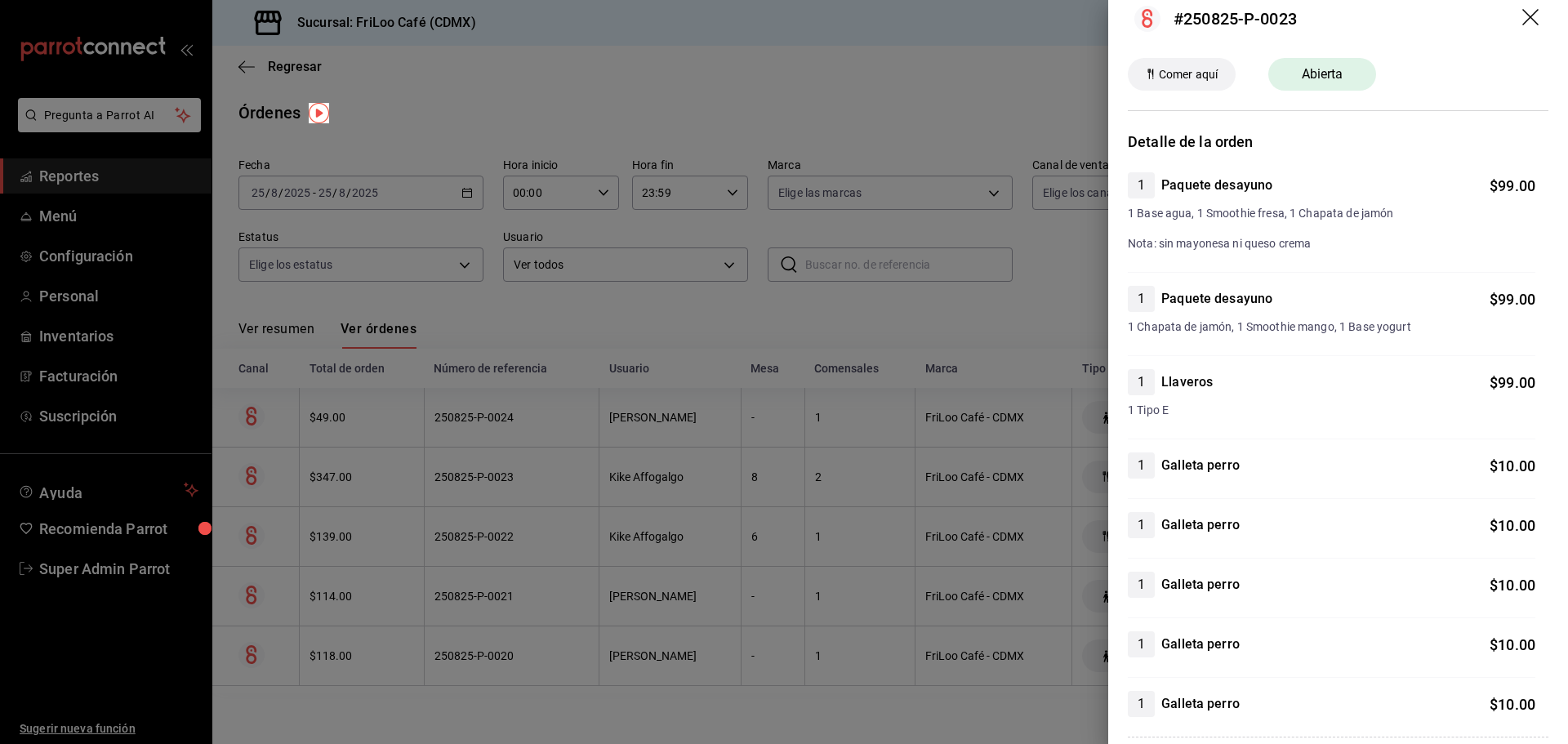
click at [1528, 20] on icon "drag" at bounding box center [1531, 18] width 19 height 19
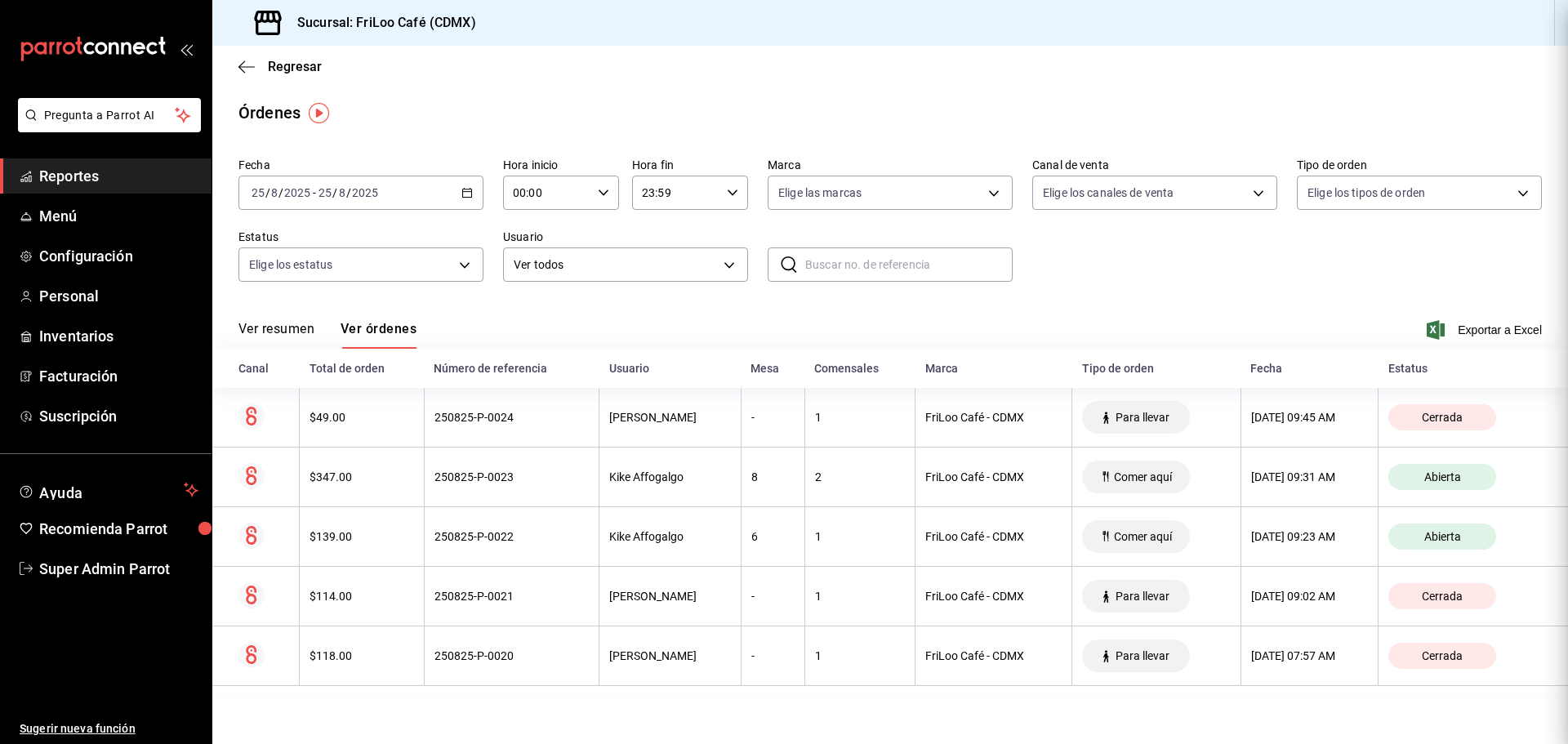
scroll to position [0, 0]
click at [107, 258] on span "Configuración" at bounding box center [119, 256] width 159 height 22
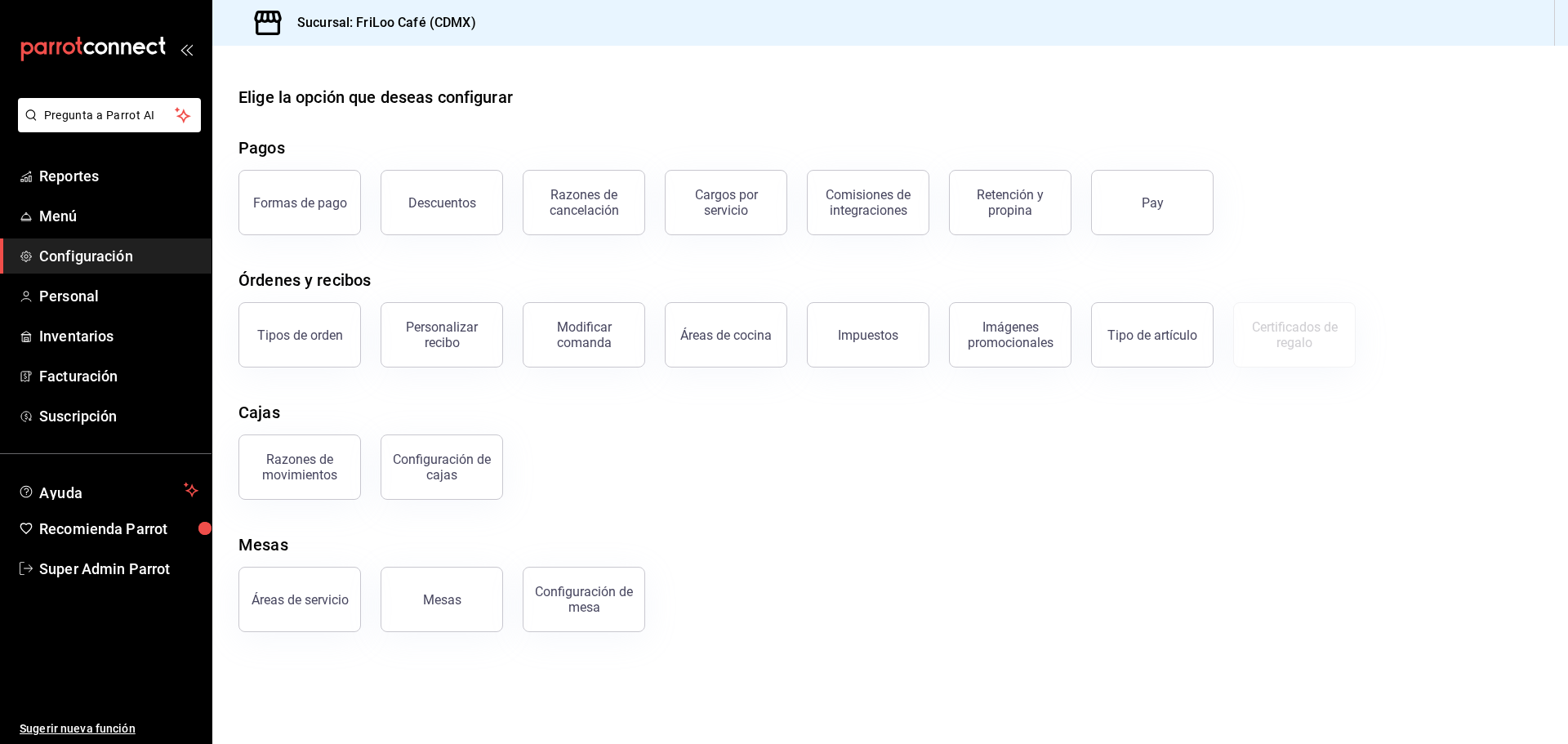
click at [94, 261] on span "Configuración" at bounding box center [119, 256] width 159 height 22
click at [93, 305] on span "Personal" at bounding box center [119, 296] width 159 height 22
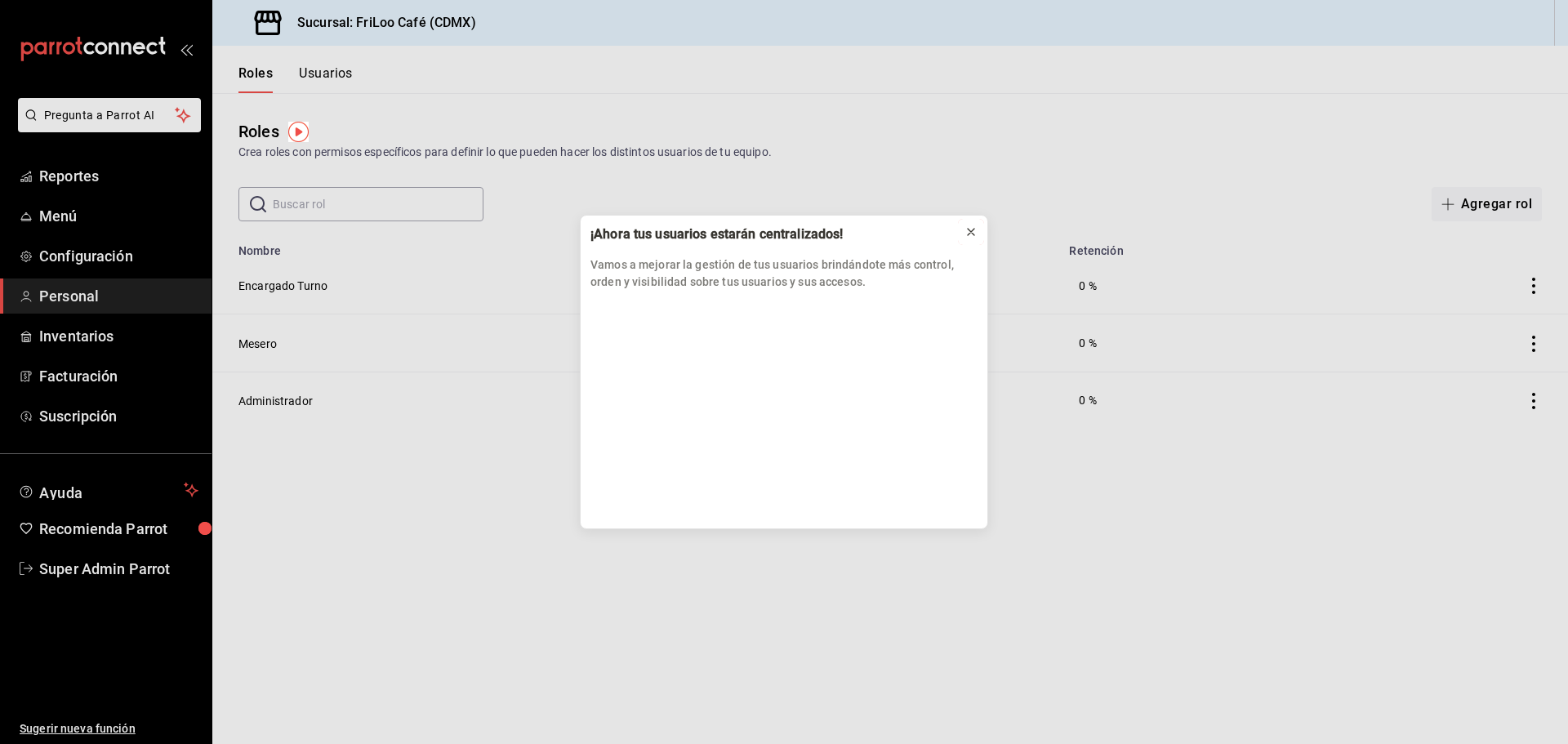
click at [975, 224] on div at bounding box center [971, 232] width 13 height 16
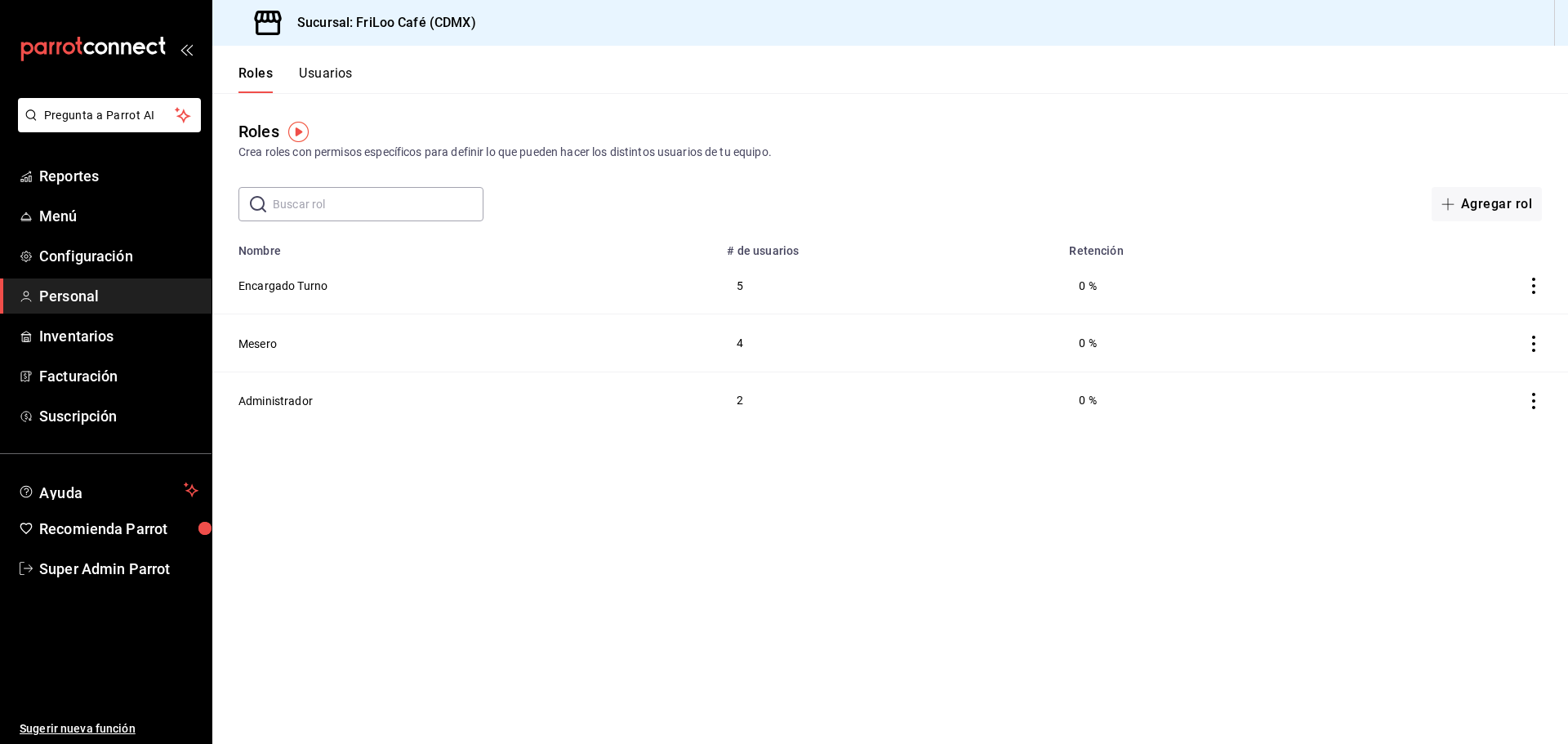
click at [305, 409] on td "Administrador" at bounding box center [464, 399] width 505 height 58
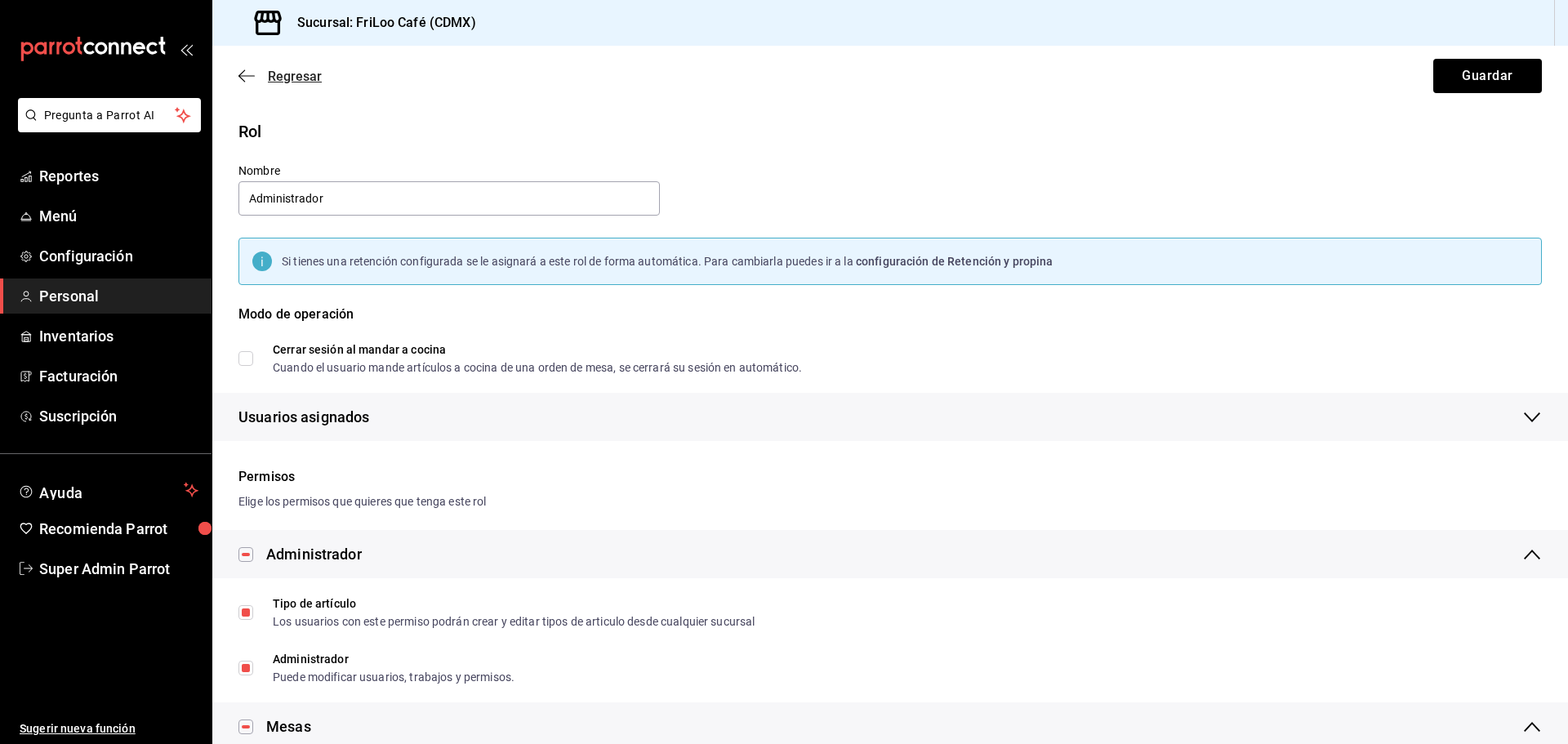
click at [254, 83] on span "Regresar" at bounding box center [280, 76] width 83 height 16
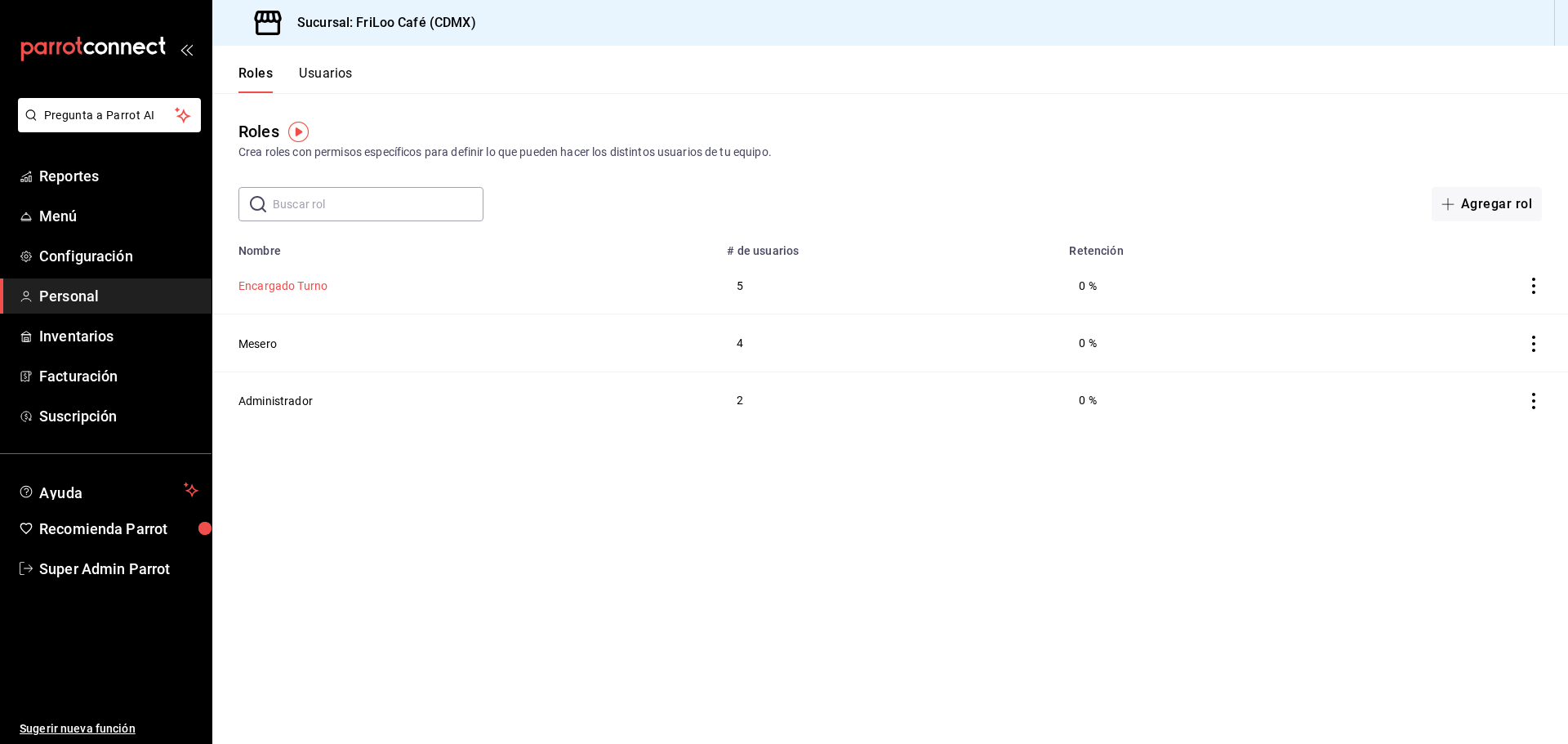
click at [304, 282] on button "Encargado Turno" at bounding box center [283, 286] width 89 height 16
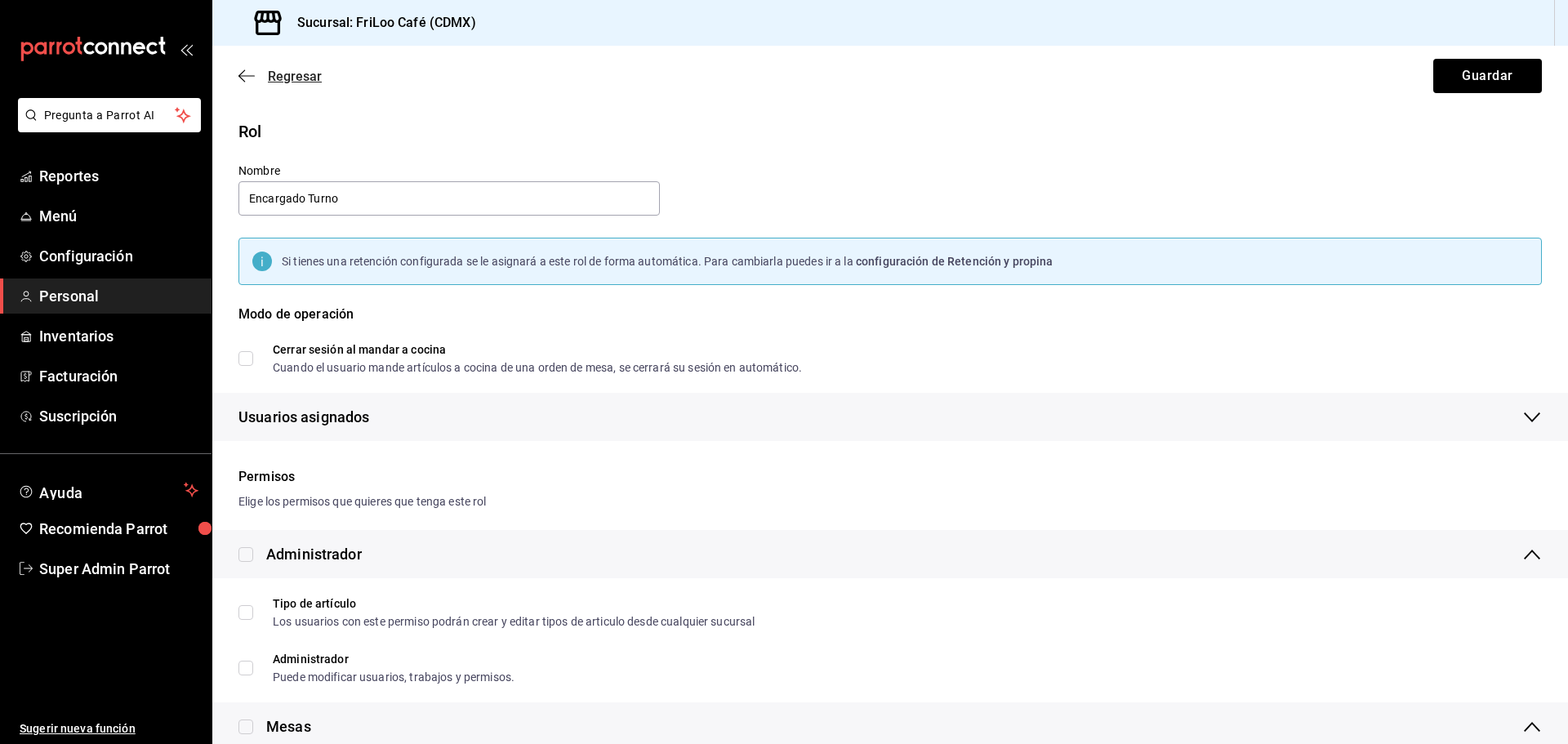
click at [249, 78] on icon "button" at bounding box center [247, 76] width 16 height 15
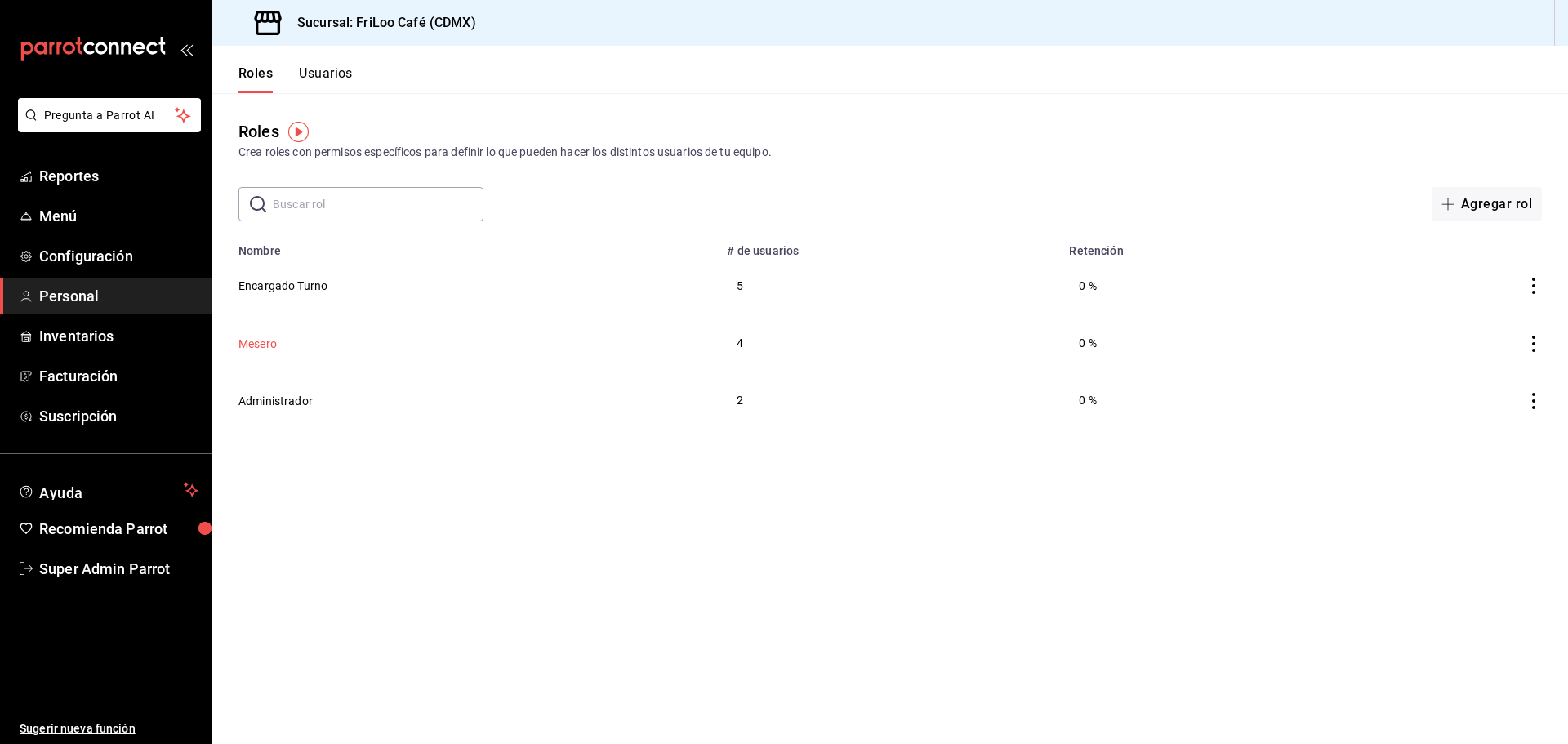
click at [267, 347] on button "Mesero" at bounding box center [258, 344] width 38 height 16
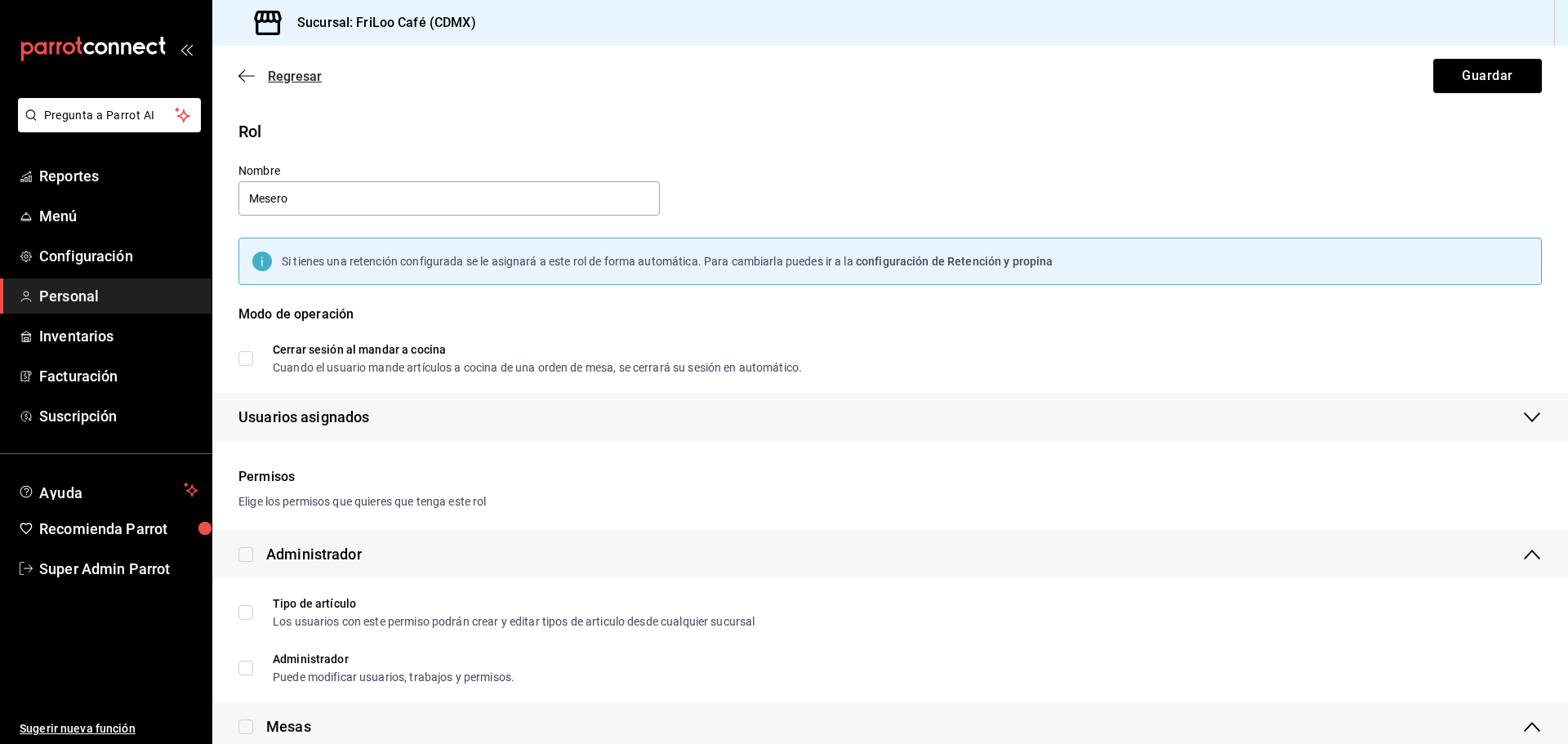
click at [243, 74] on icon "button" at bounding box center [247, 76] width 16 height 15
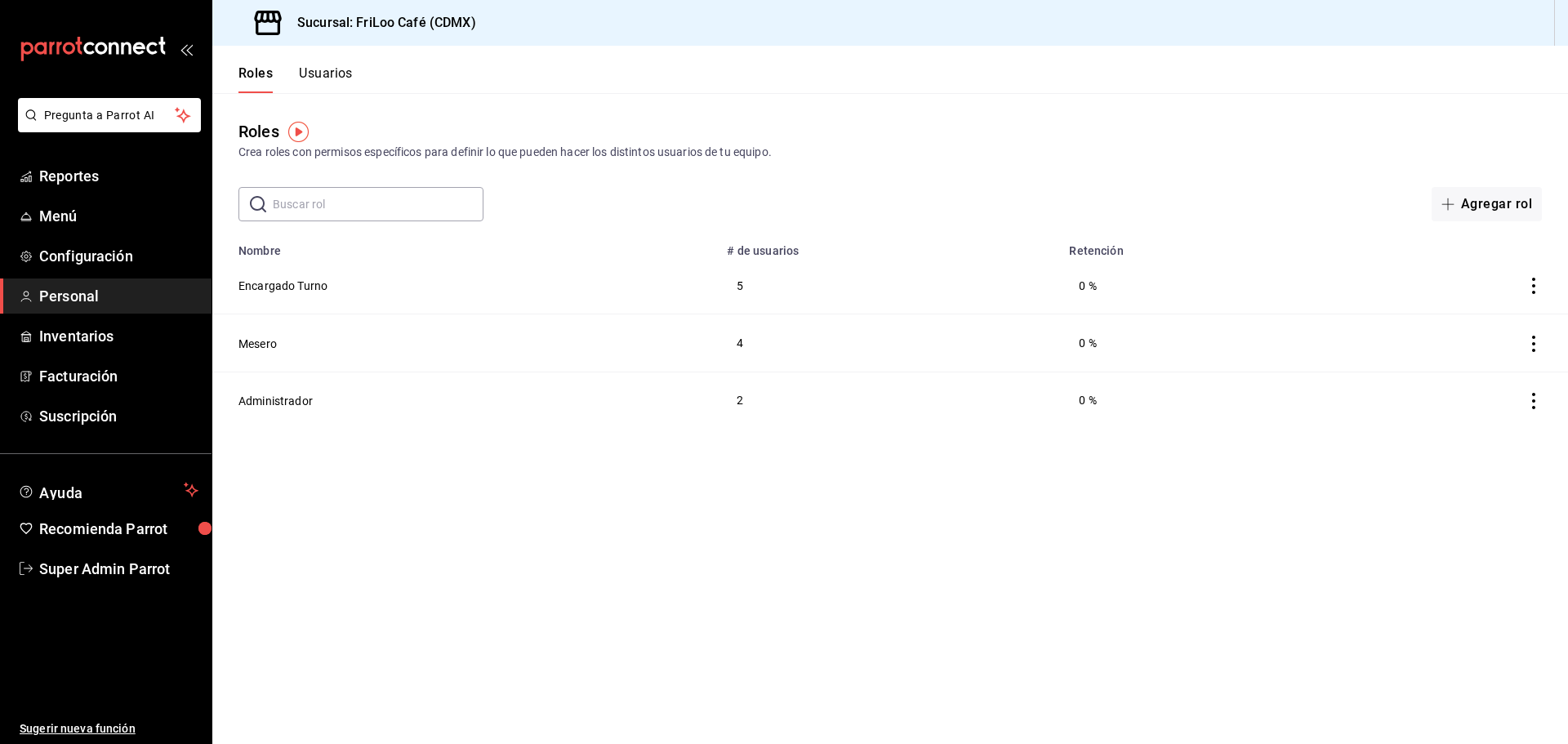
click at [356, 73] on header "Roles Usuarios" at bounding box center [890, 69] width 1356 height 48
click at [337, 75] on button "Usuarios" at bounding box center [325, 79] width 54 height 27
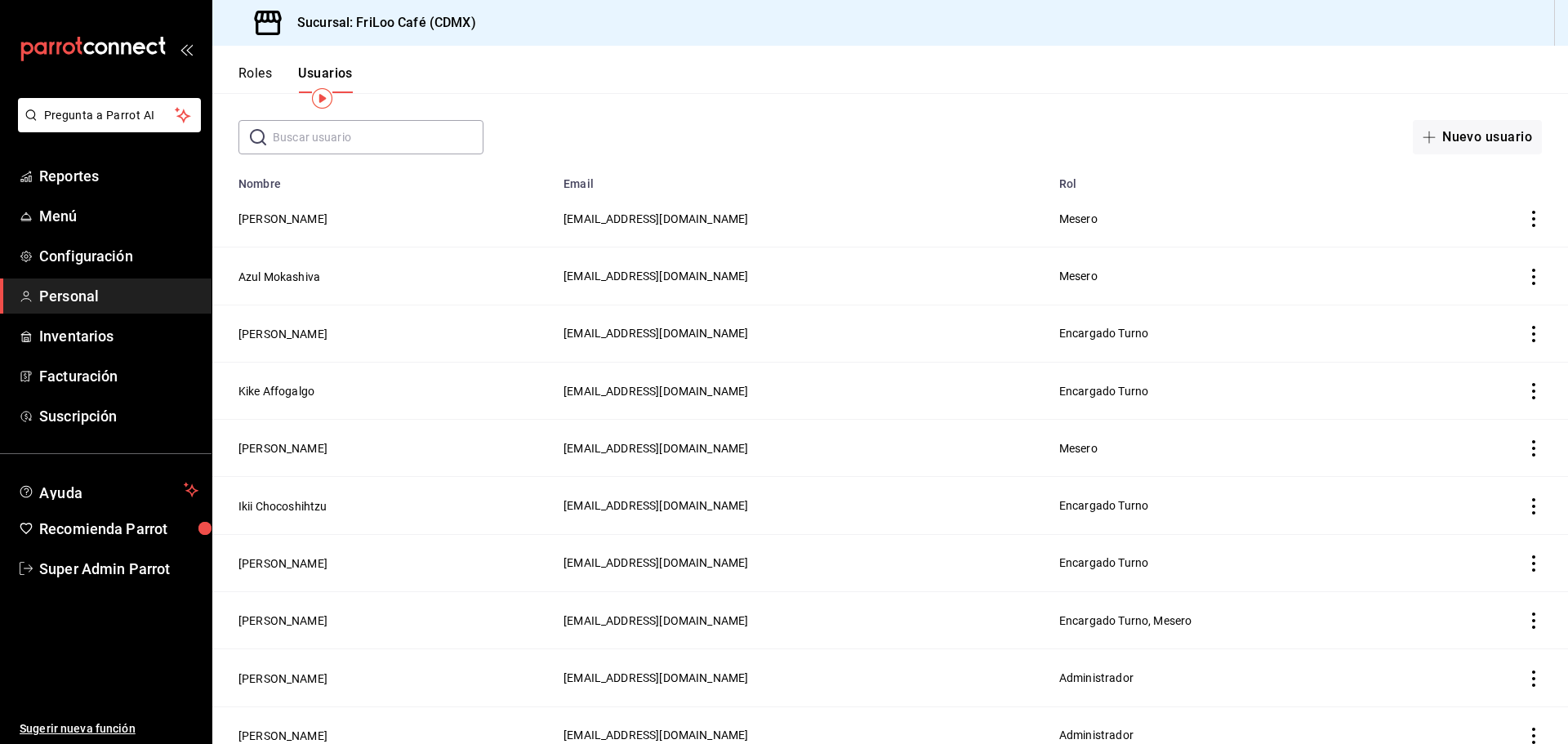
scroll to position [135, 0]
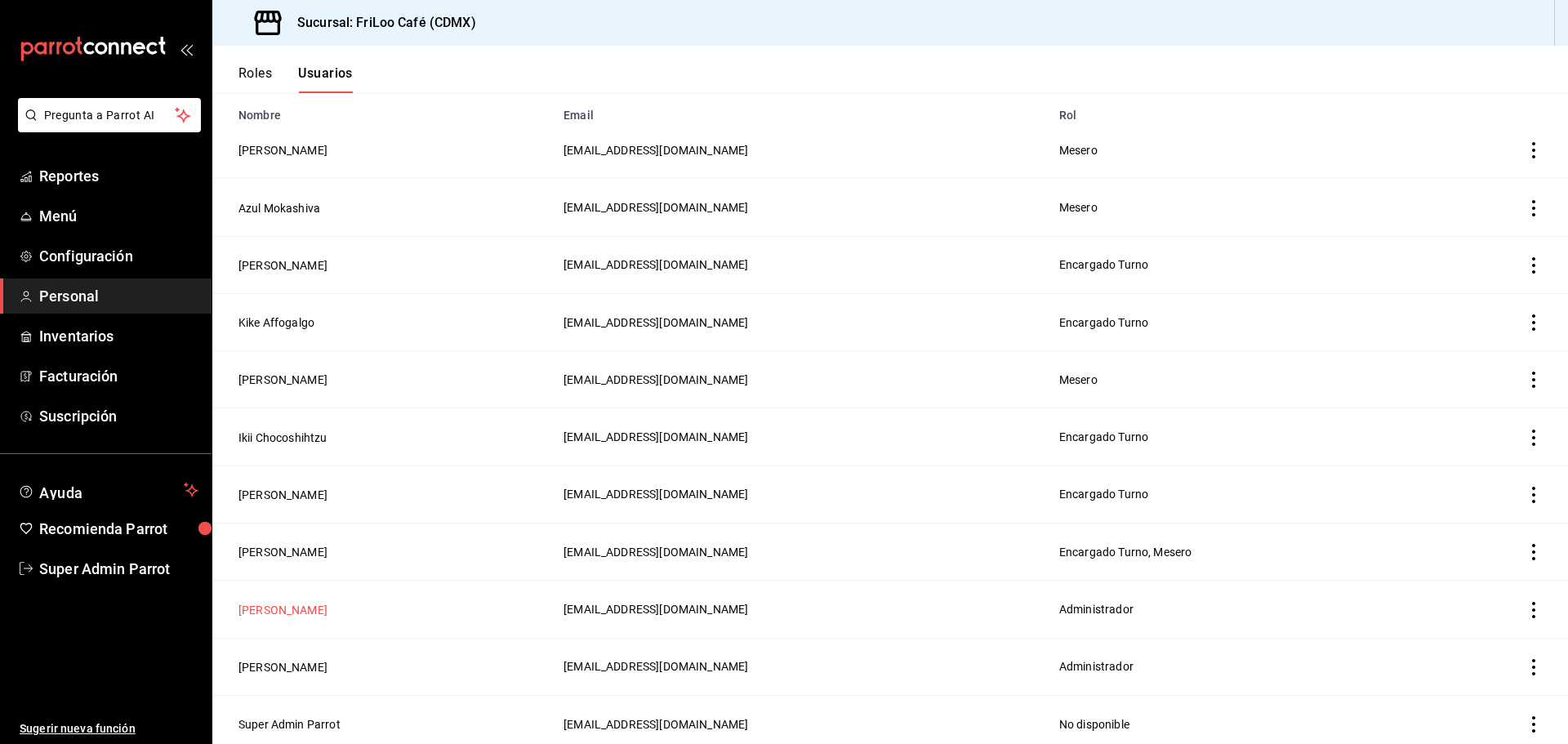
click at [275, 606] on button "Daiva Maciel" at bounding box center [283, 610] width 89 height 16
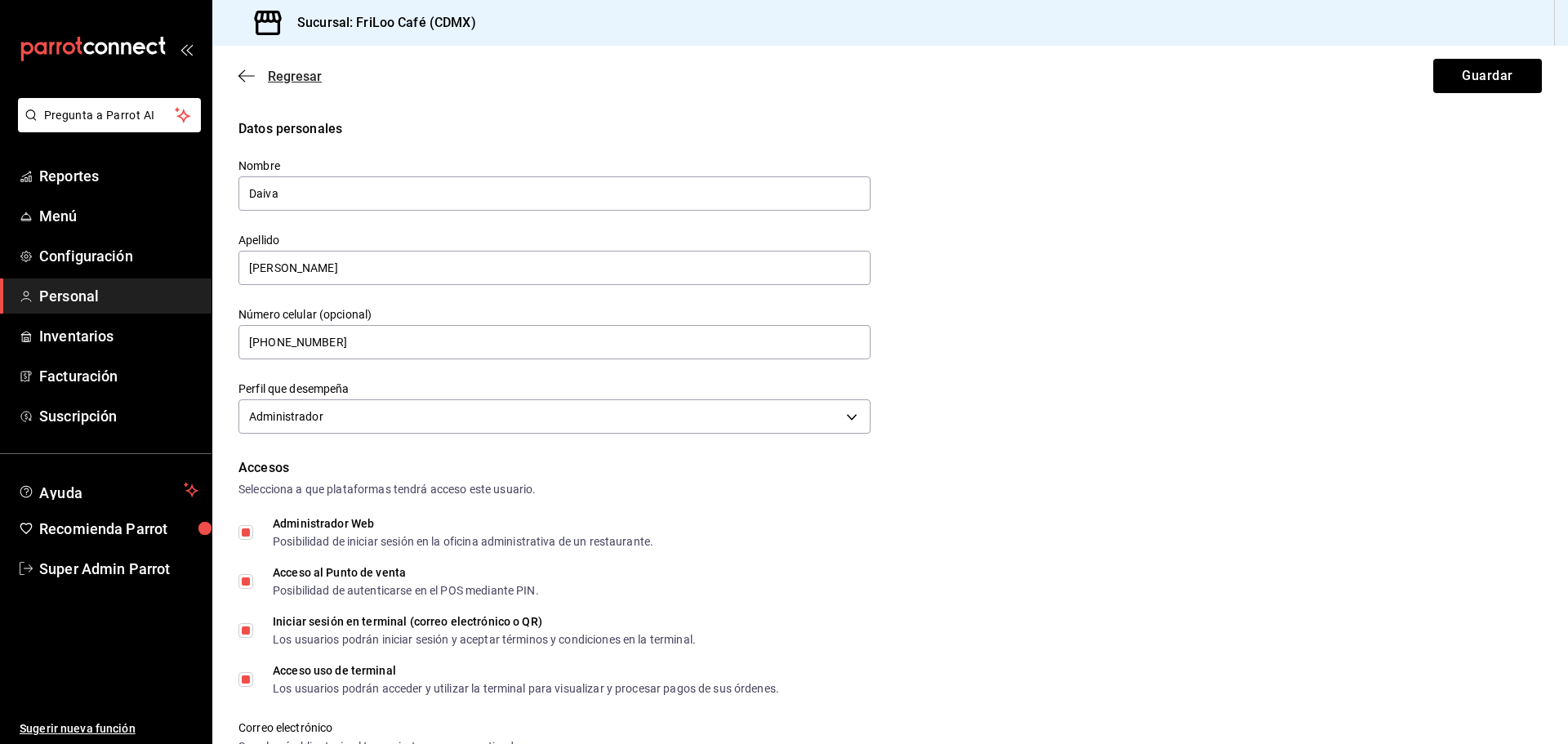
click at [241, 78] on icon "button" at bounding box center [247, 76] width 16 height 15
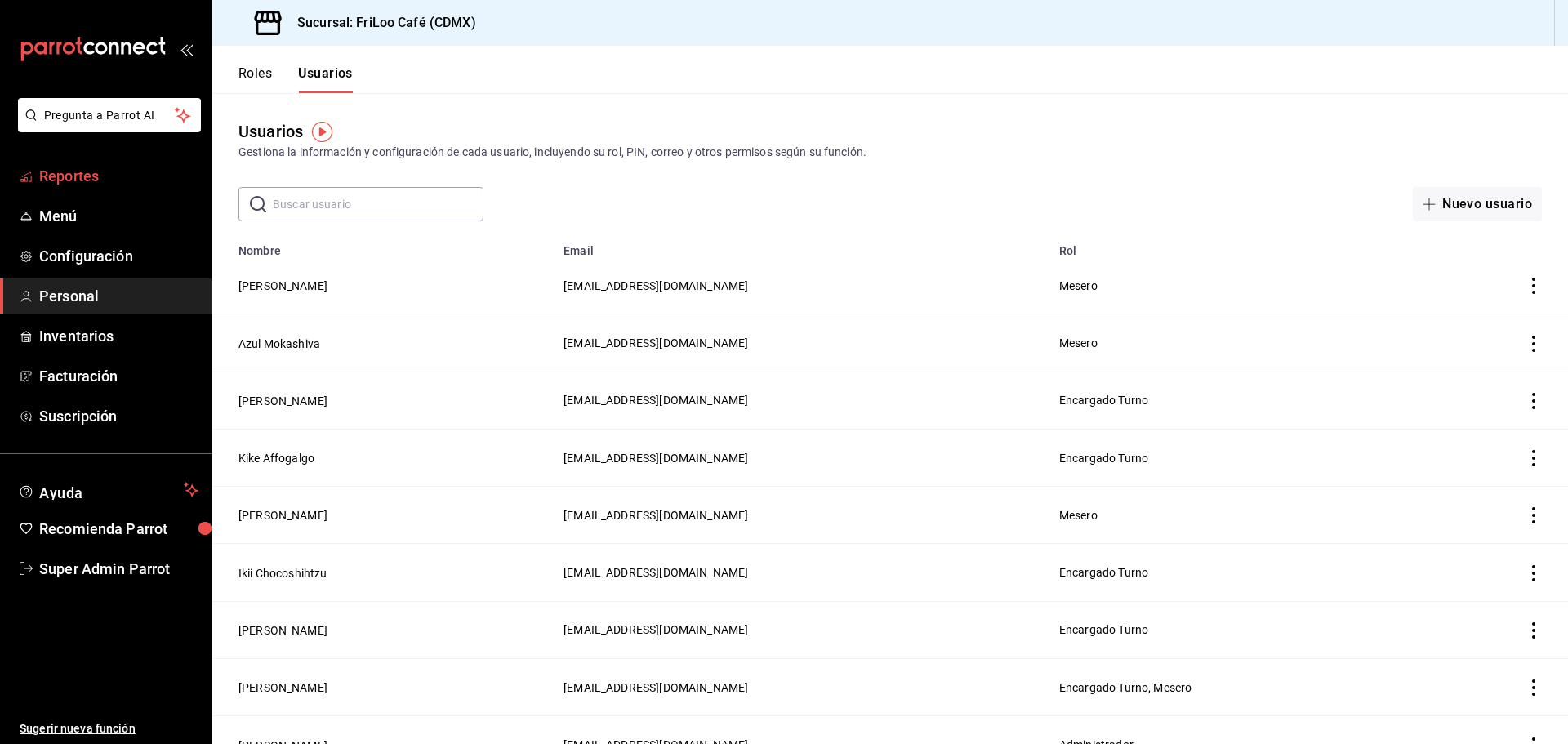
click at [138, 163] on link "Reportes" at bounding box center [105, 175] width 211 height 35
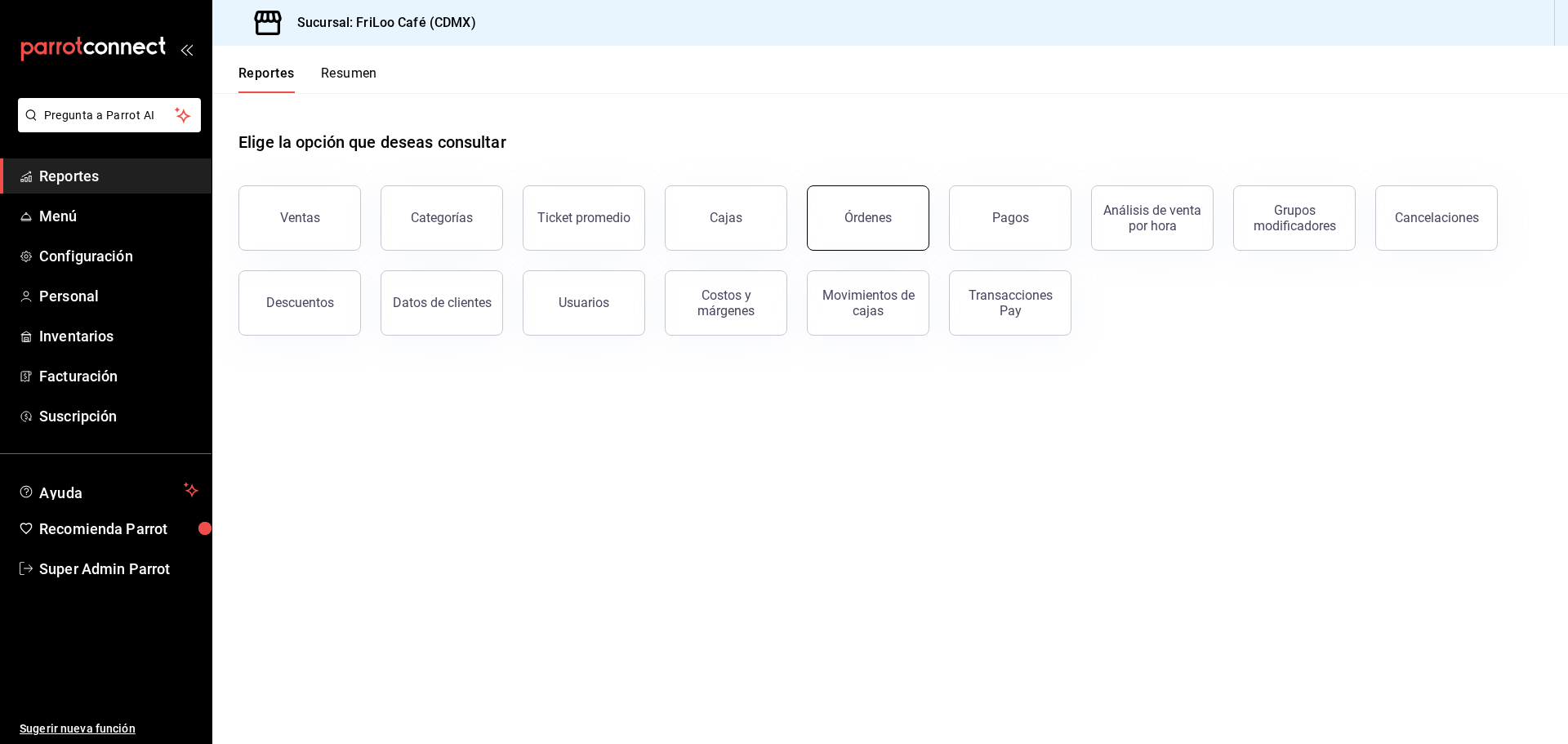
click at [838, 218] on button "Órdenes" at bounding box center [868, 218] width 123 height 65
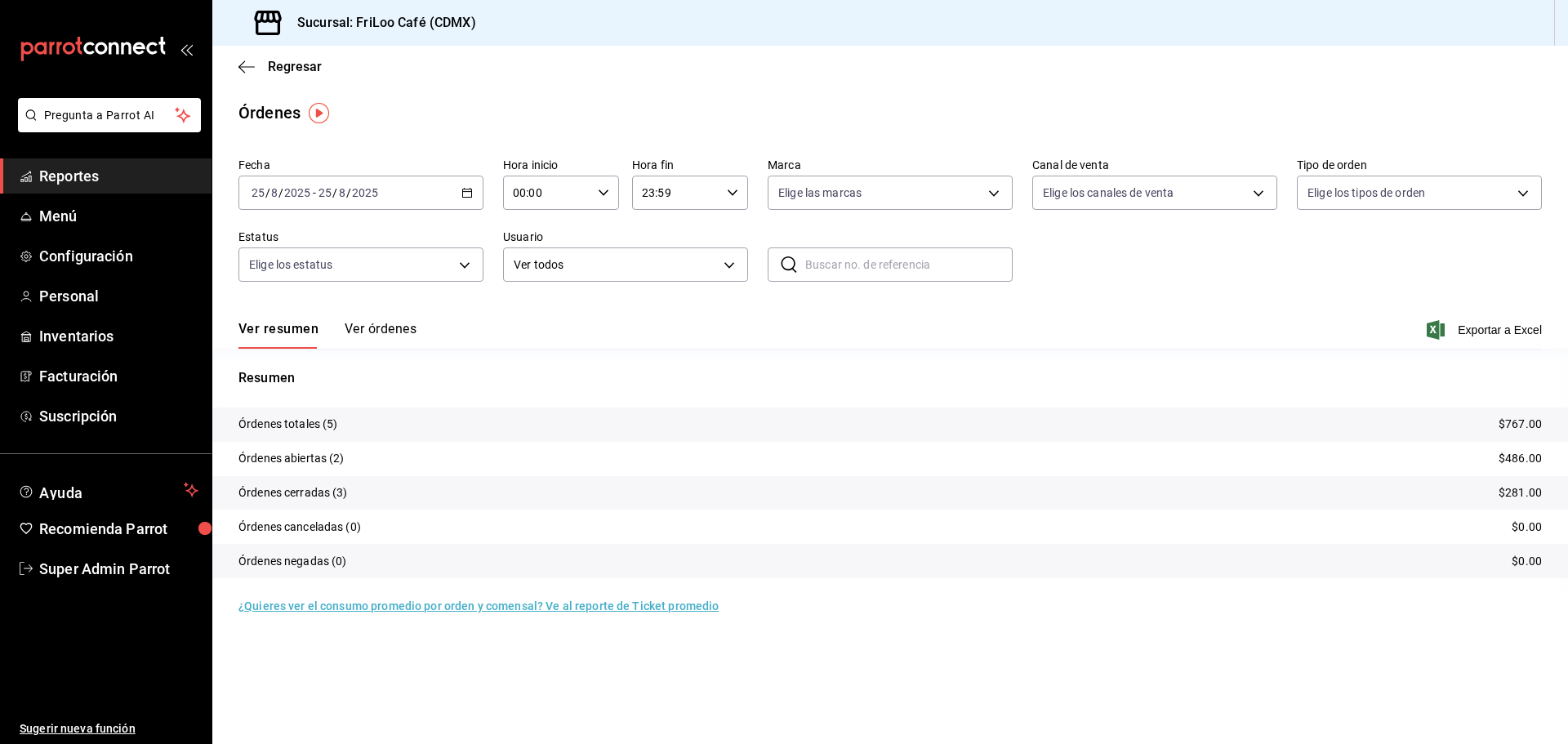
click at [388, 335] on button "Ver órdenes" at bounding box center [380, 335] width 72 height 27
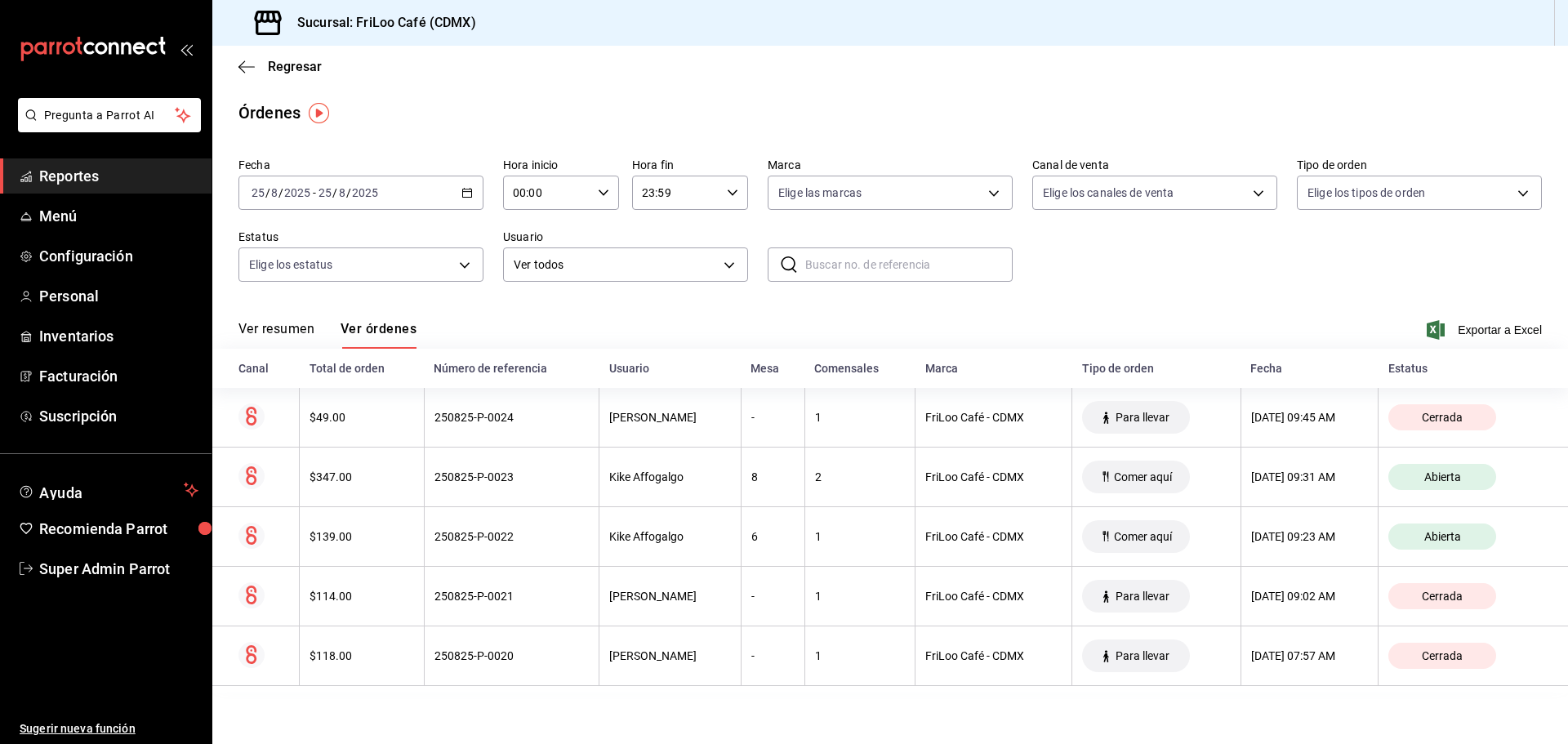
click at [457, 186] on div "2025-08-25 25 / 8 / 2025 - 2025-08-25 25 / 8 / 2025" at bounding box center [361, 193] width 245 height 35
click at [332, 283] on span "Ayer" at bounding box center [315, 279] width 126 height 17
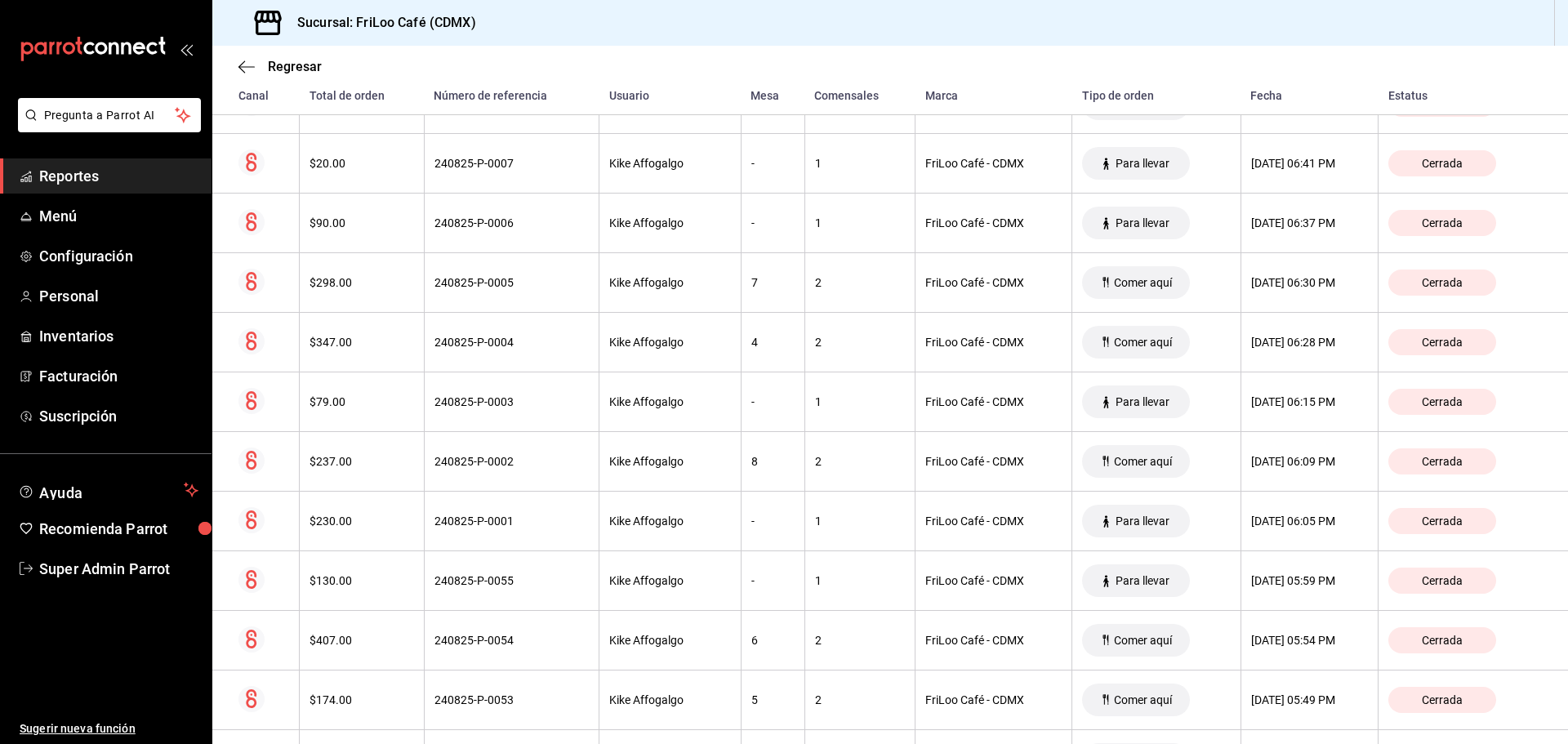
scroll to position [938, 0]
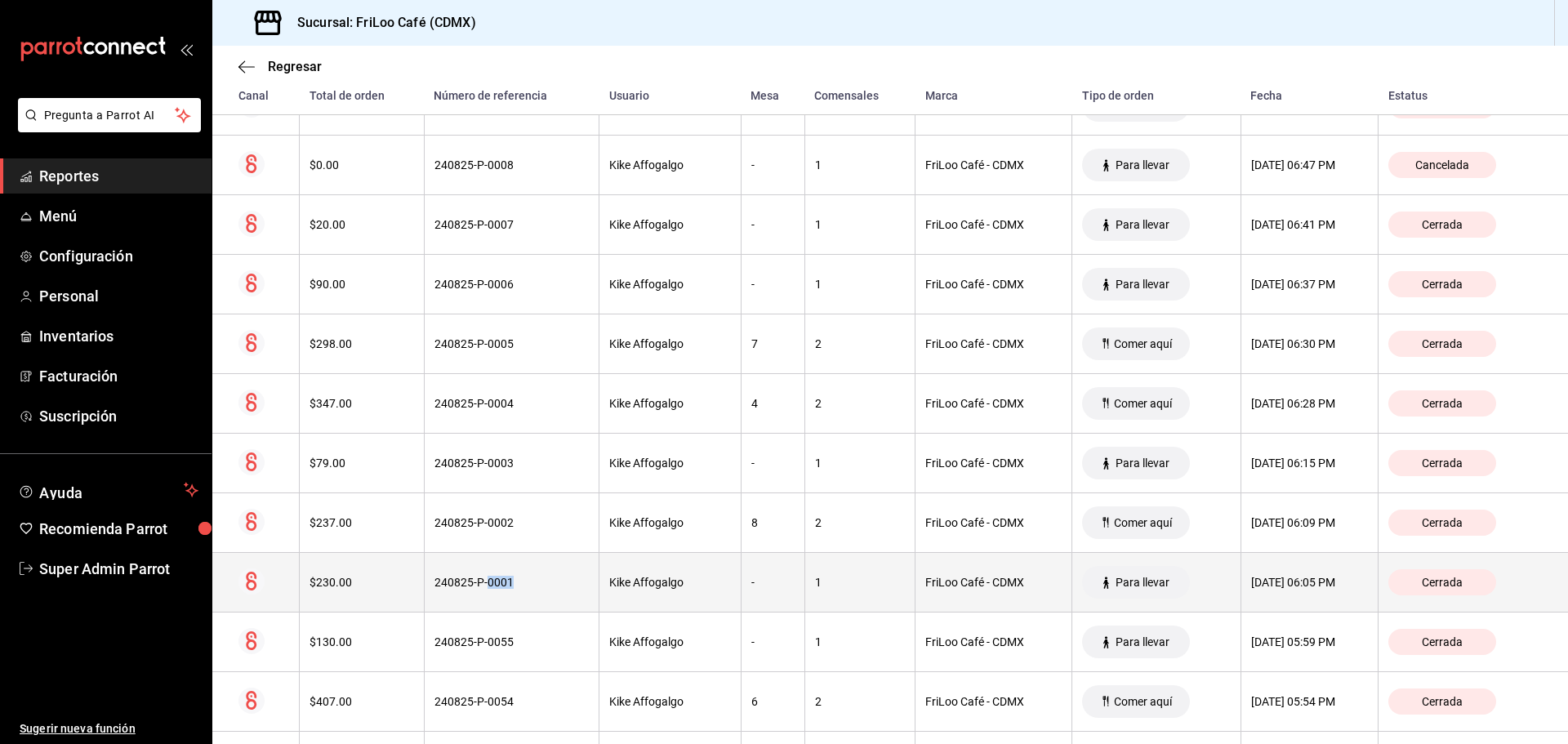
drag, startPoint x: 508, startPoint y: 580, endPoint x: 476, endPoint y: 593, distance: 34.5
click at [476, 593] on th "240825-P-0001" at bounding box center [511, 582] width 175 height 59
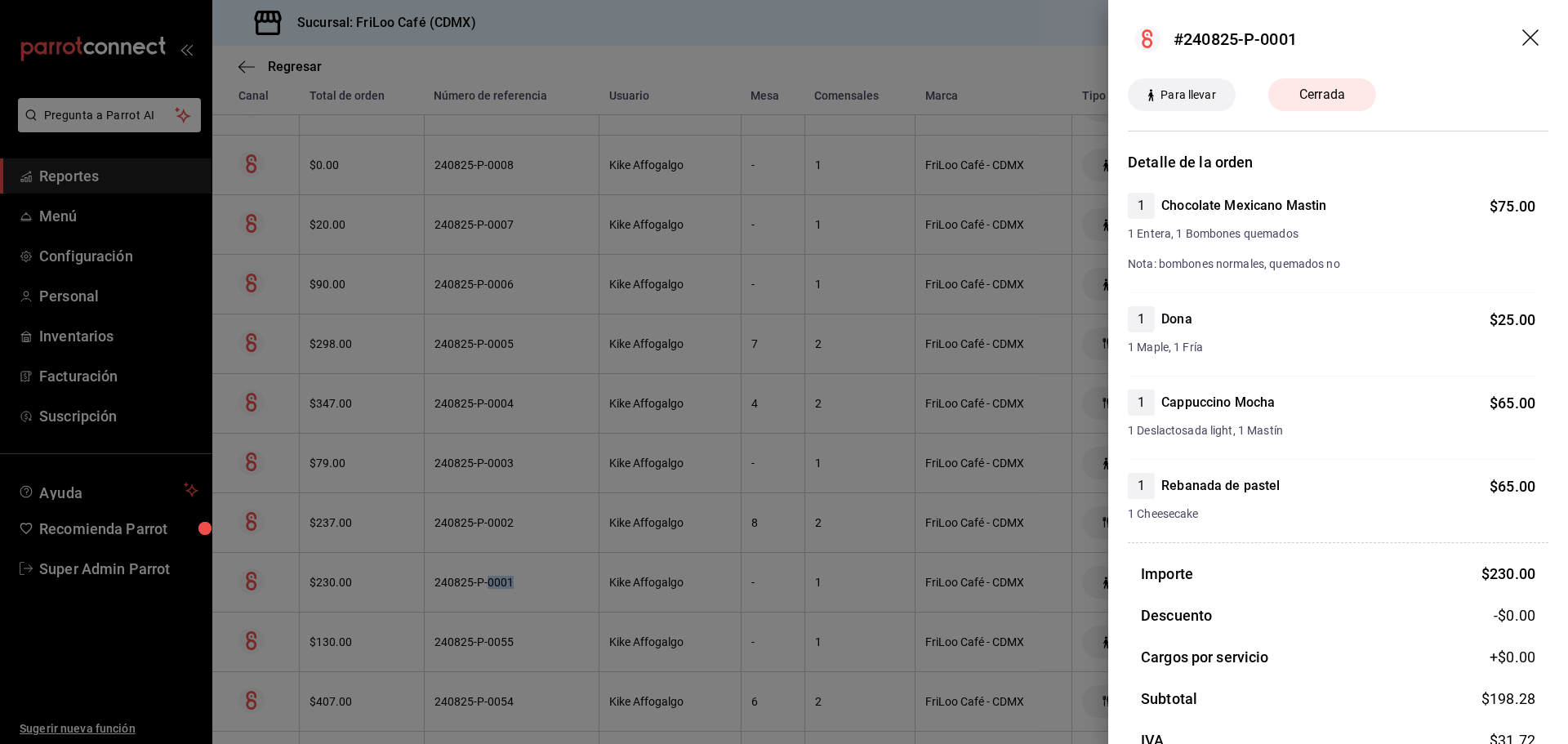
copy div "0001"
drag, startPoint x: 1304, startPoint y: 31, endPoint x: 1264, endPoint y: 41, distance: 41.2
click at [1264, 41] on header "#240825-P-0001" at bounding box center [1338, 39] width 460 height 79
copy div "0001"
click at [1524, 43] on icon "drag" at bounding box center [1531, 37] width 16 height 16
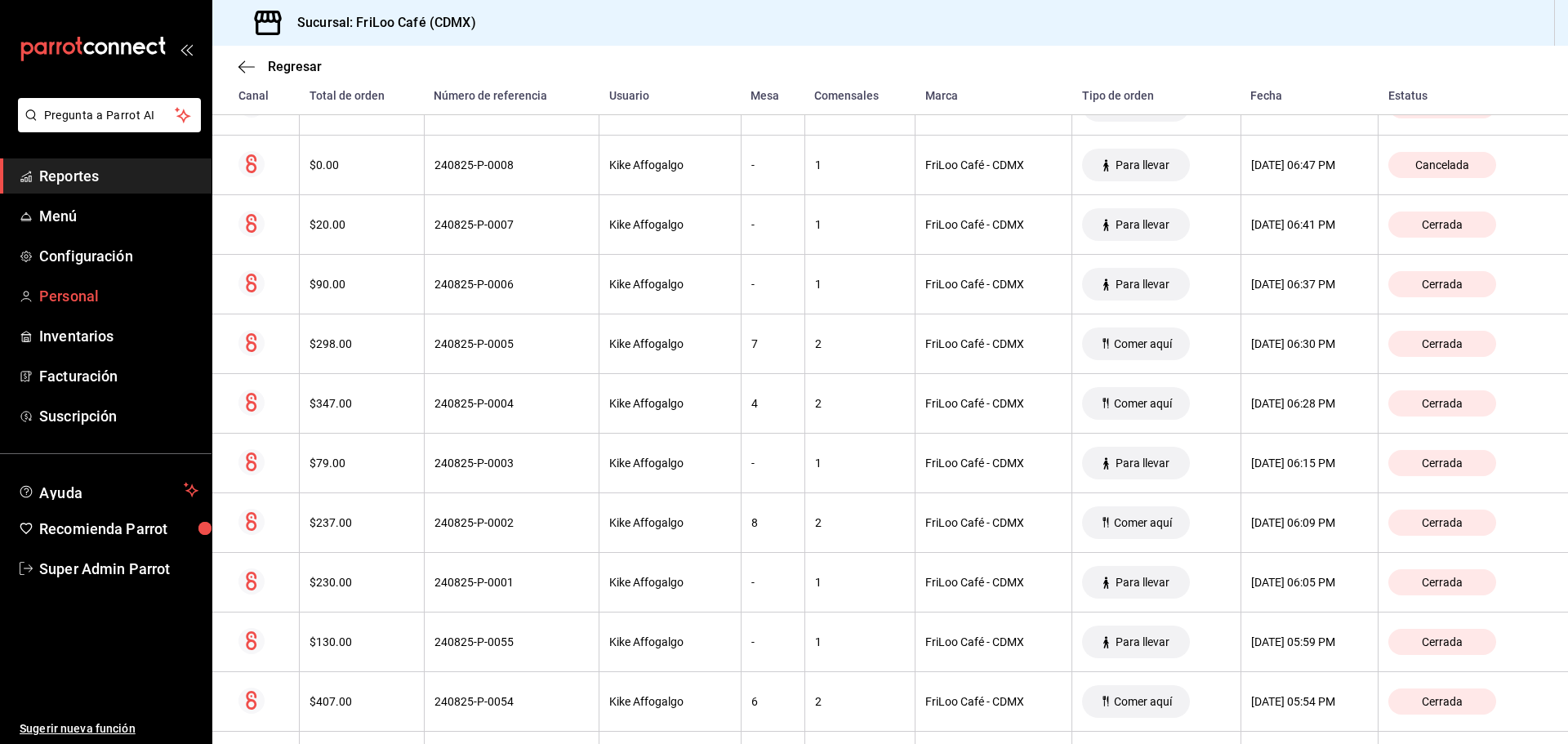
click at [97, 279] on link "Personal" at bounding box center [105, 296] width 211 height 35
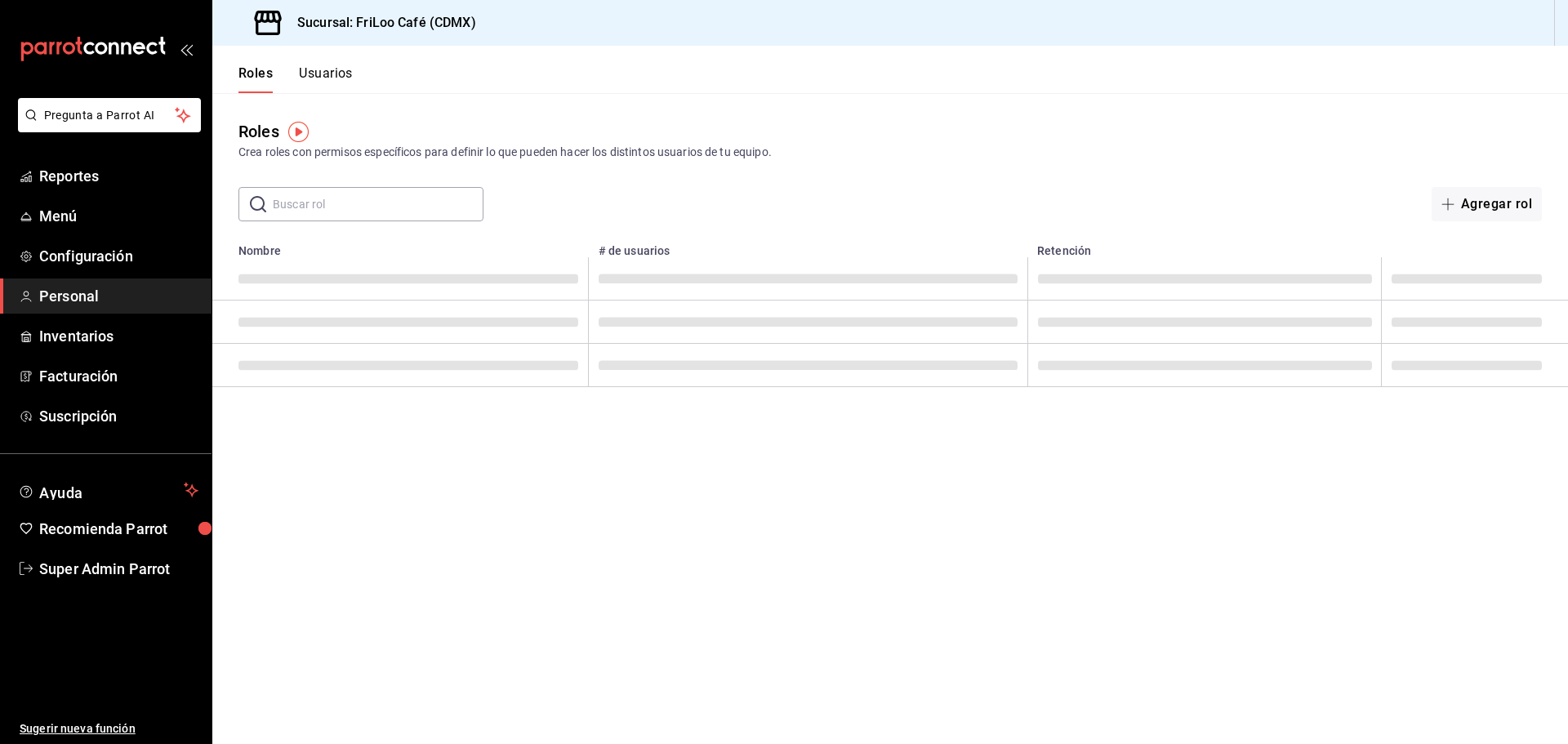
click at [73, 300] on span "Personal" at bounding box center [119, 296] width 159 height 22
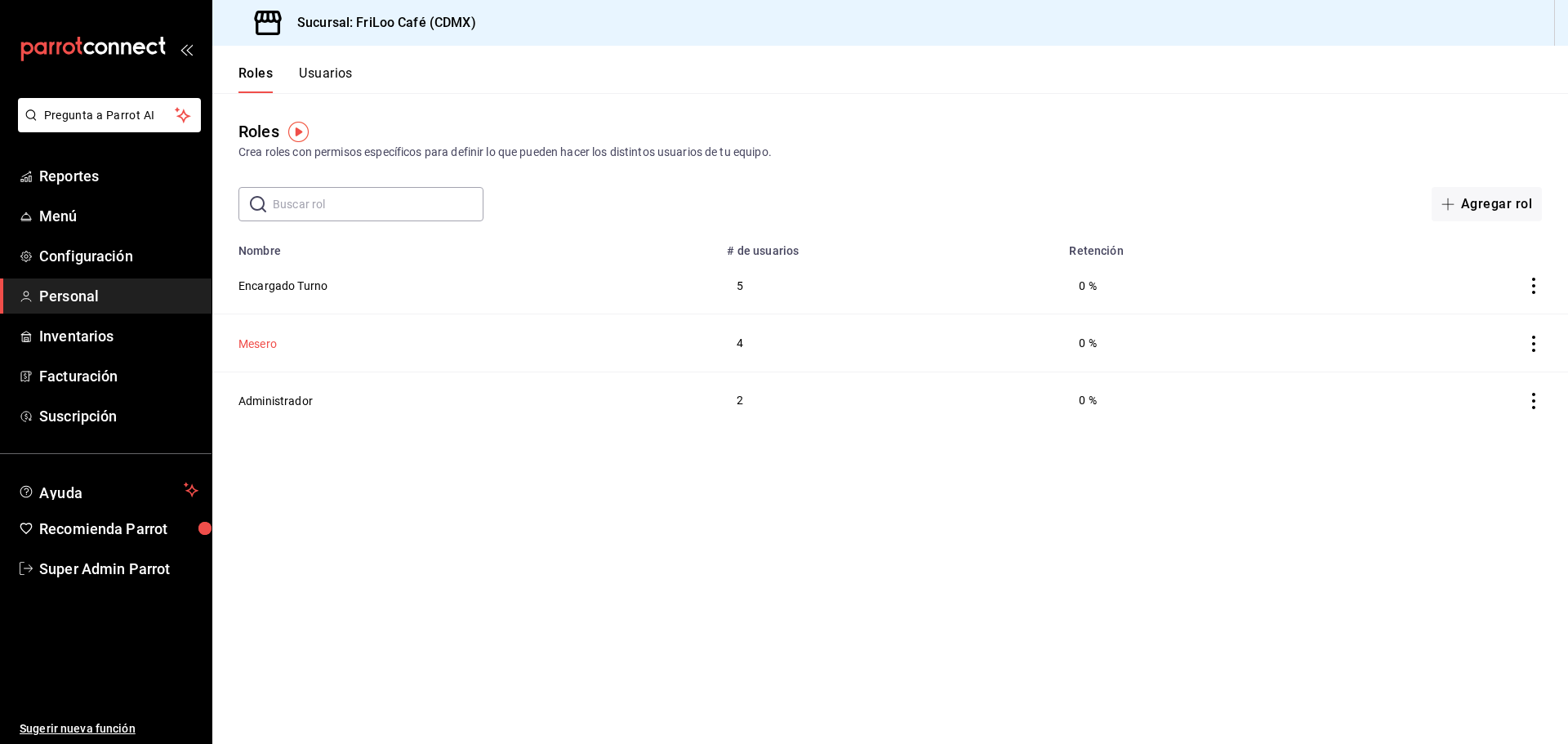
click at [257, 340] on button "Mesero" at bounding box center [258, 344] width 38 height 16
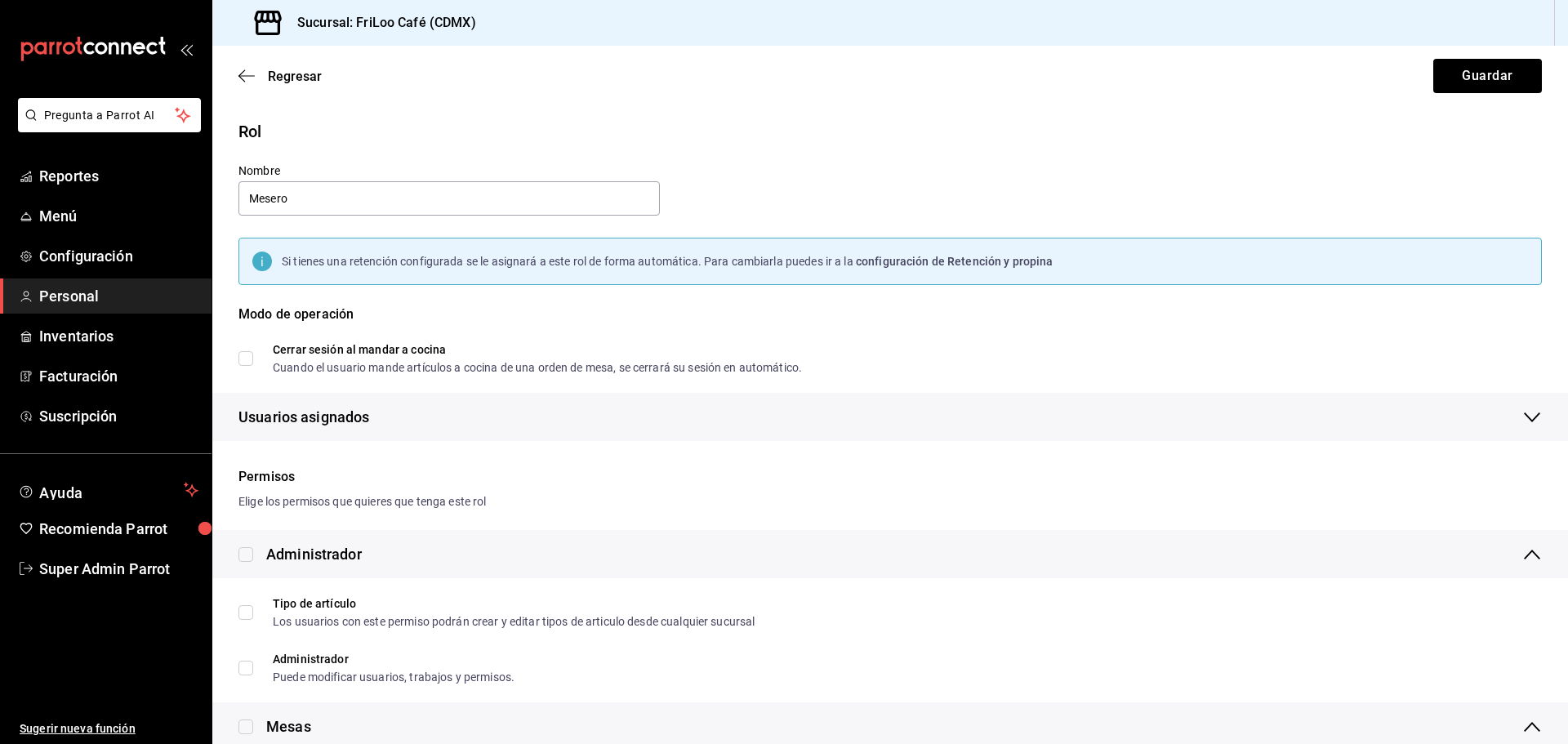
click at [90, 299] on span "Personal" at bounding box center [119, 296] width 159 height 22
